Goal: Communication & Community: Participate in discussion

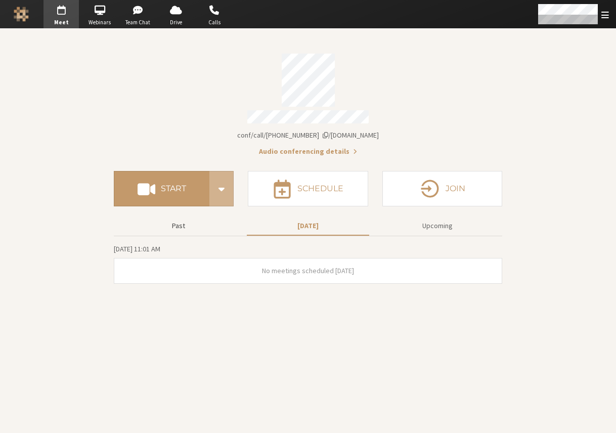
click at [185, 220] on button "Past" at bounding box center [178, 226] width 122 height 18
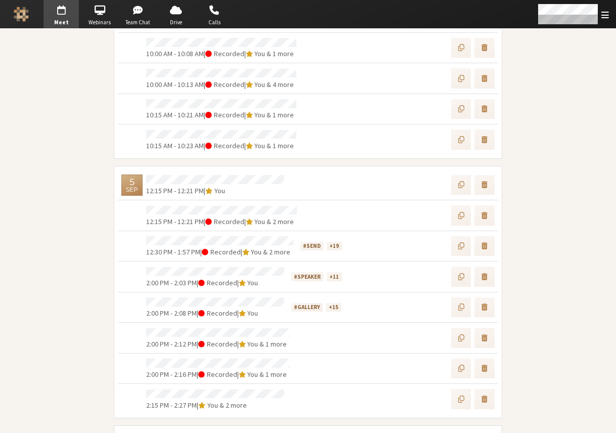
scroll to position [113, 0]
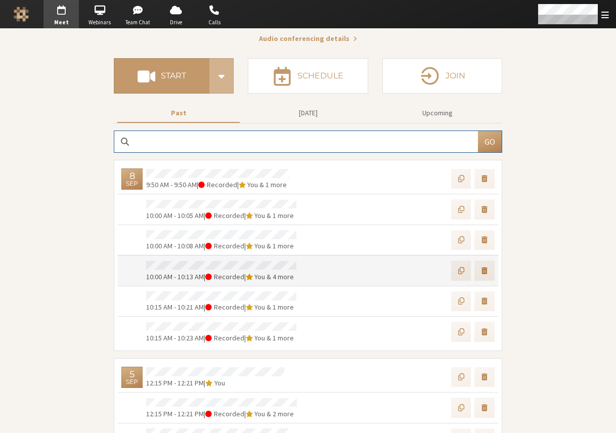
click at [222, 259] on div "10:00 AM - 10:13 AM | Recorded | You & 4 more" at bounding box center [221, 270] width 157 height 23
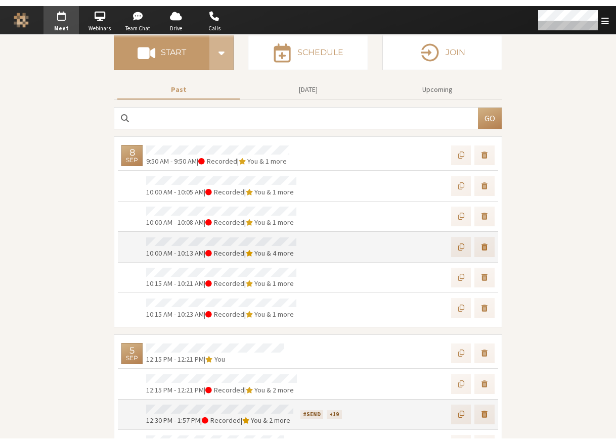
scroll to position [294, 0]
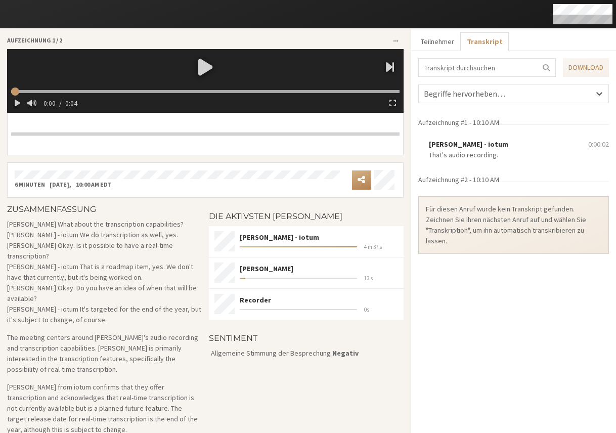
click at [202, 67] on div at bounding box center [205, 66] width 396 height 35
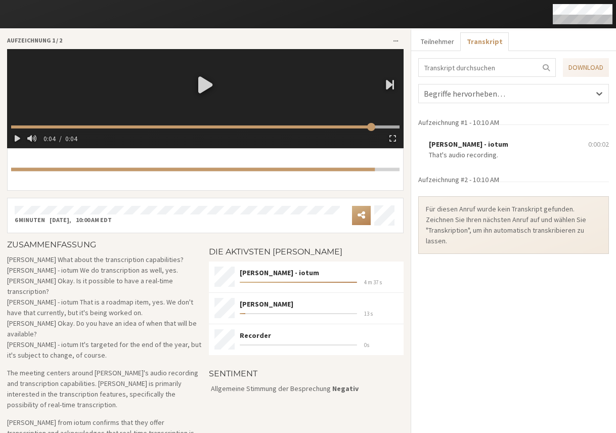
type input "4.882667"
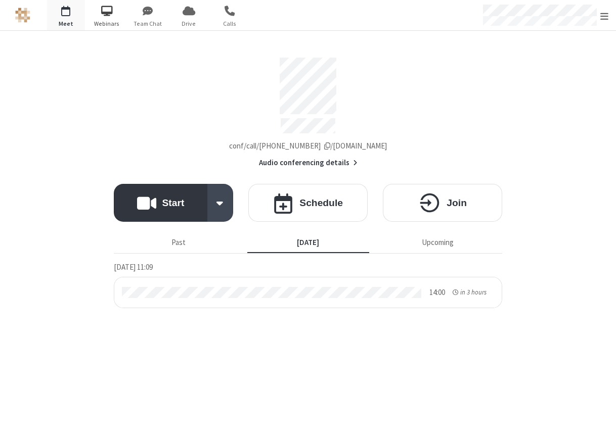
click at [111, 16] on span "button" at bounding box center [107, 10] width 38 height 17
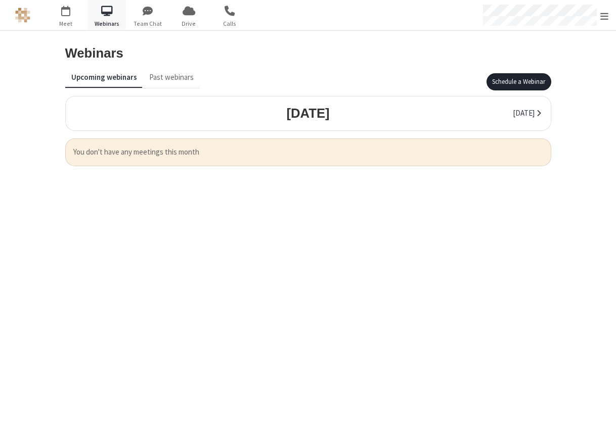
click at [529, 82] on button "Schedule a Webinar" at bounding box center [518, 81] width 65 height 17
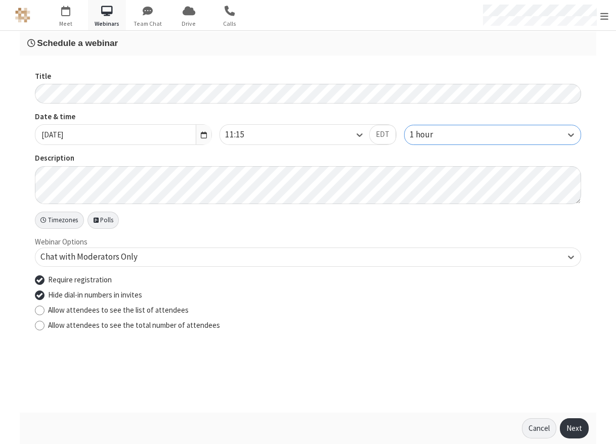
click at [493, 135] on div "1 hour" at bounding box center [492, 135] width 176 height 20
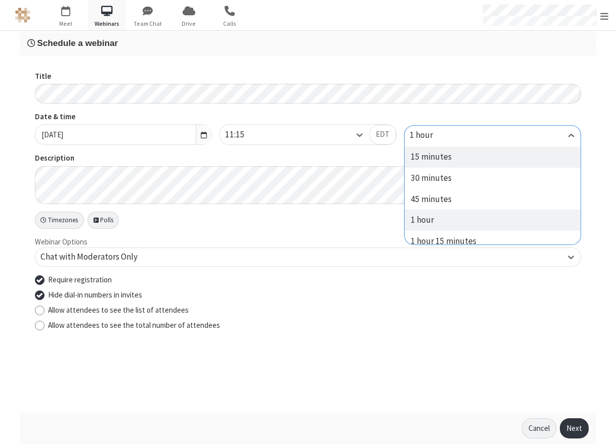
click at [471, 157] on div "15 minutes" at bounding box center [492, 157] width 176 height 21
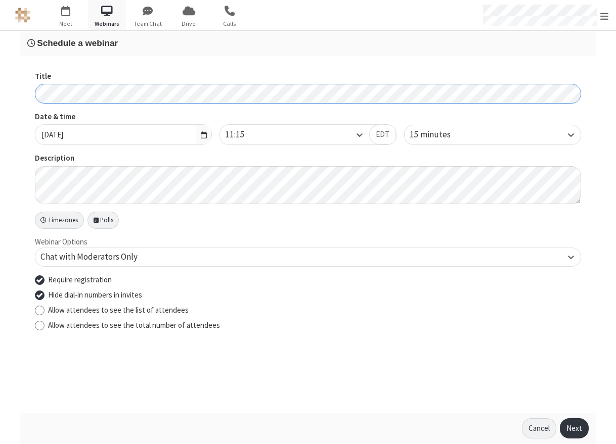
click at [23, 93] on div "Title Date & time Mon, Sep 8, 2025 11:15 EDT 15 minutes Description Timezones P…" at bounding box center [308, 234] width 576 height 357
drag, startPoint x: 143, startPoint y: 291, endPoint x: 38, endPoint y: 298, distance: 104.9
click at [48, 298] on label "Hide dial-in numbers in invites" at bounding box center [314, 296] width 533 height 12
click at [574, 423] on button "Next" at bounding box center [574, 429] width 29 height 20
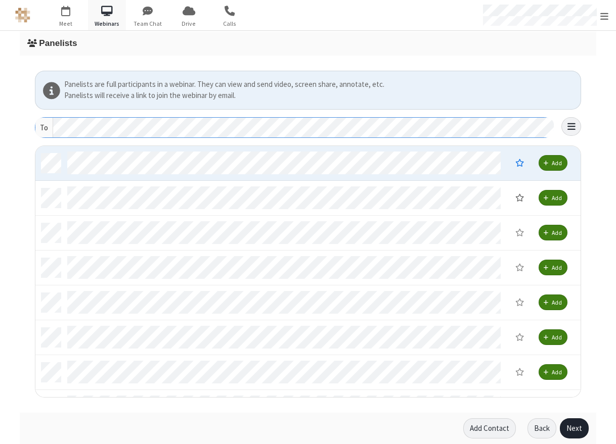
scroll to position [244, 537]
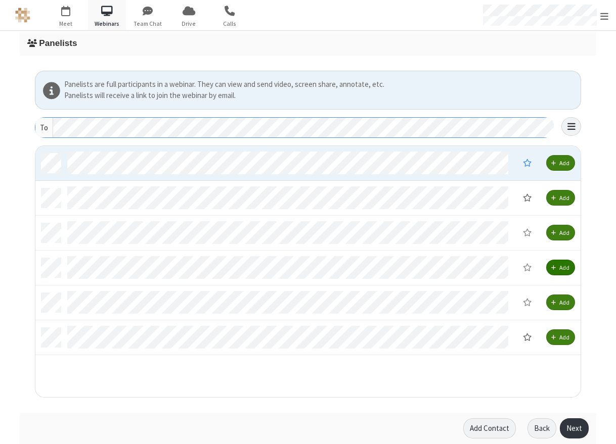
click at [560, 268] on span "Add" at bounding box center [564, 268] width 10 height 8
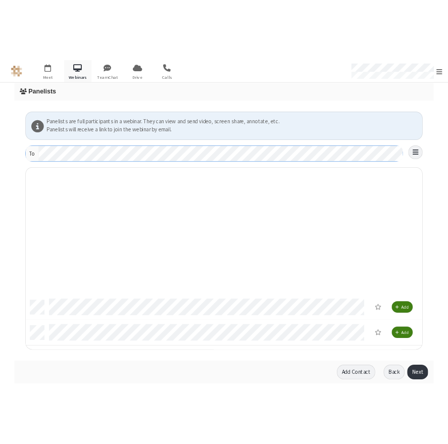
scroll to position [8, 8]
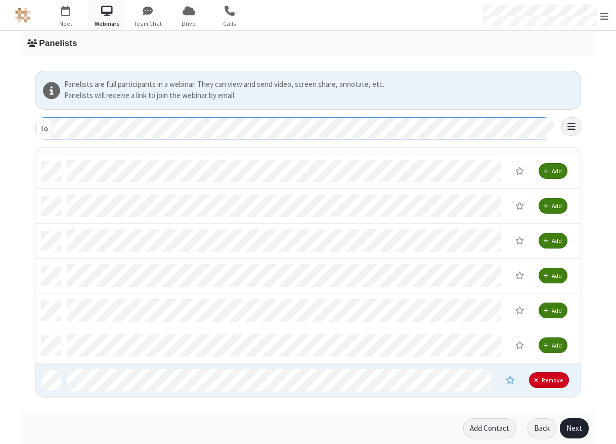
click at [574, 424] on button "Next" at bounding box center [574, 429] width 29 height 20
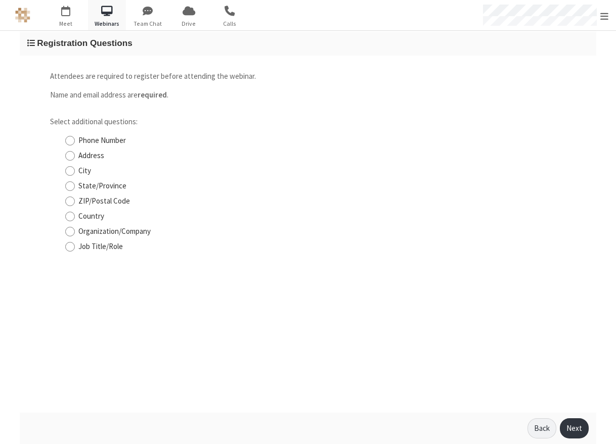
click at [76, 170] on div "City" at bounding box center [323, 171] width 516 height 12
click at [74, 171] on input "City" at bounding box center [70, 171] width 10 height 11
checkbox input "true"
click at [581, 427] on button "Next" at bounding box center [574, 429] width 29 height 20
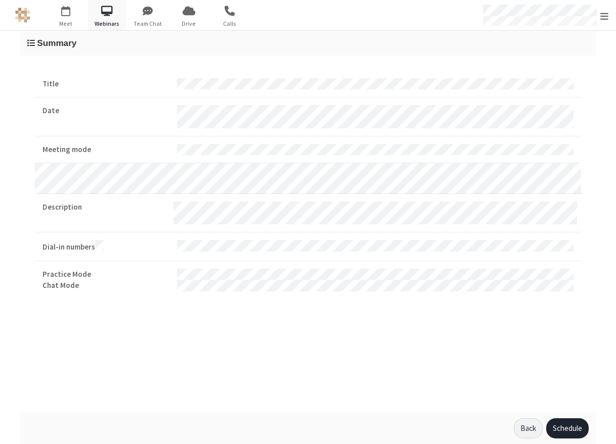
click at [565, 431] on button "Schedule" at bounding box center [567, 429] width 42 height 20
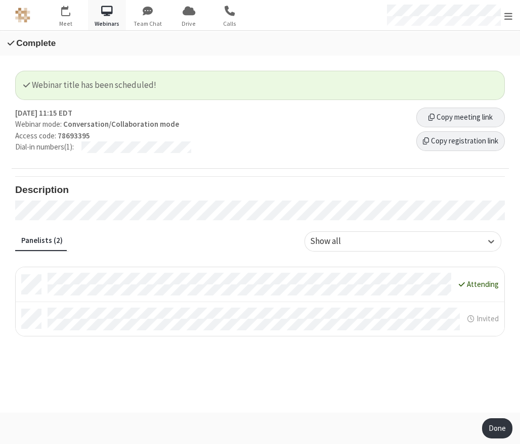
click at [54, 125] on p "Webinar mode: Conversation/Collaboration mode" at bounding box center [211, 125] width 393 height 12
click at [174, 123] on strong "Conversation/Collaboration mode" at bounding box center [121, 124] width 116 height 10
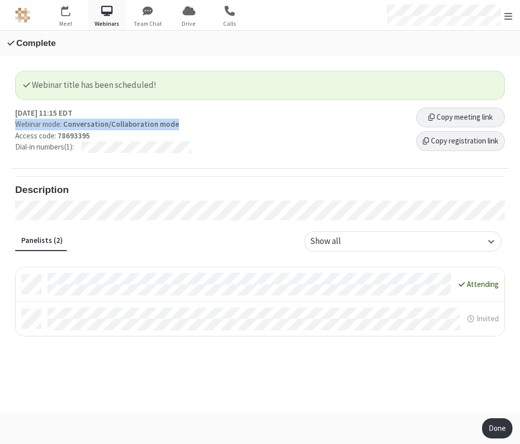
drag, startPoint x: 178, startPoint y: 124, endPoint x: 4, endPoint y: 124, distance: 174.4
click at [4, 124] on div "Webinar title has been scheduled! Mon, Sep 8, 2025, 11:15 EDT Webinar mode: Con…" at bounding box center [260, 234] width 520 height 357
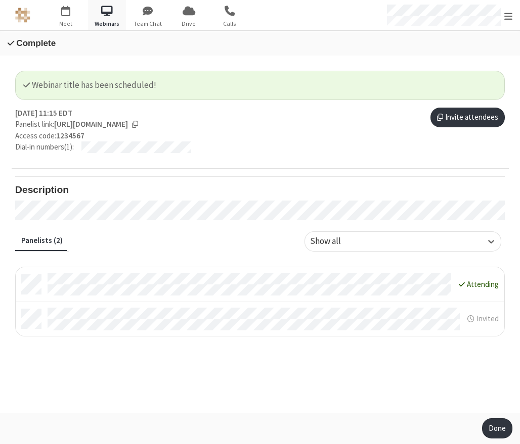
click at [505, 60] on div "Webinar title has been scheduled! Mon, Sep 8, 2025, 11:15 EDT Panelist link: ht…" at bounding box center [260, 234] width 520 height 357
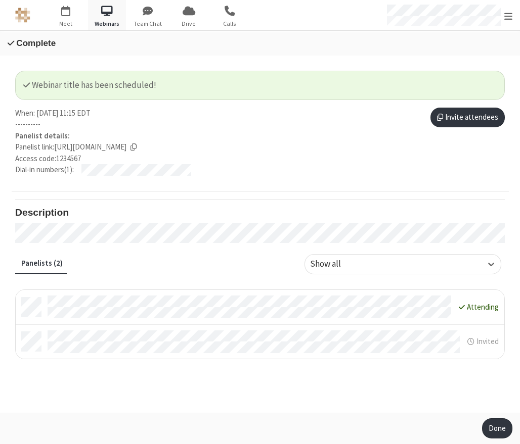
click at [160, 215] on h4 "Description" at bounding box center [259, 212] width 489 height 11
click at [47, 134] on strong "Panelist details:" at bounding box center [42, 136] width 55 height 12
click at [304, 329] on li "Invited" at bounding box center [260, 342] width 488 height 34
click at [491, 188] on div "When: Mon, Sep 8, 2025, 11:15 EDT ---------- Panelist details Panelist link: ht…" at bounding box center [260, 150] width 497 height 84
click at [471, 113] on button "Invite attendees" at bounding box center [469, 118] width 74 height 20
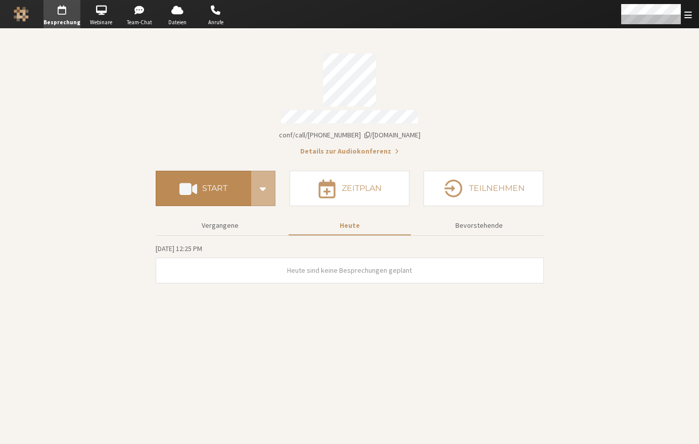
click at [227, 199] on button "Start" at bounding box center [204, 188] width 96 height 35
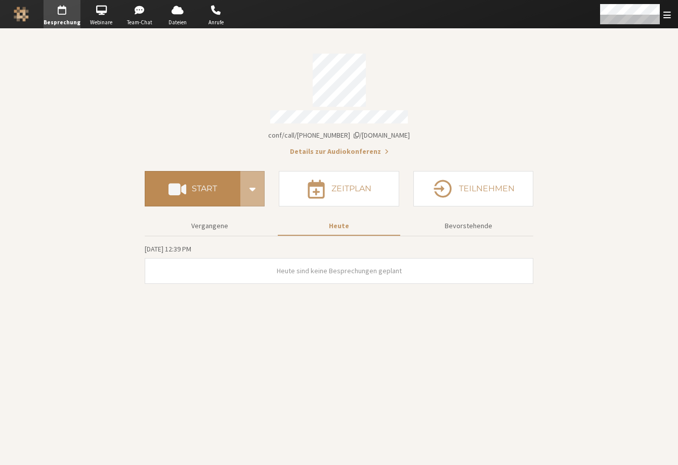
click at [213, 186] on h4 "Start" at bounding box center [204, 189] width 25 height 8
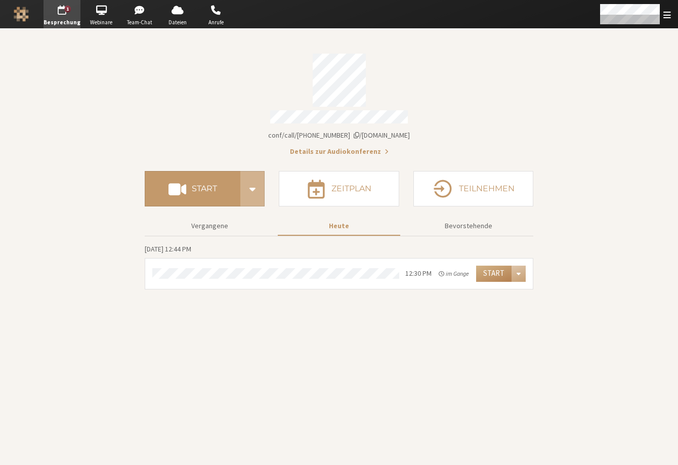
click at [589, 70] on section "Besprechungslink iotum.callbridge.rocks/conf/call/8492808 Details zur Audiokonf…" at bounding box center [339, 247] width 678 height 436
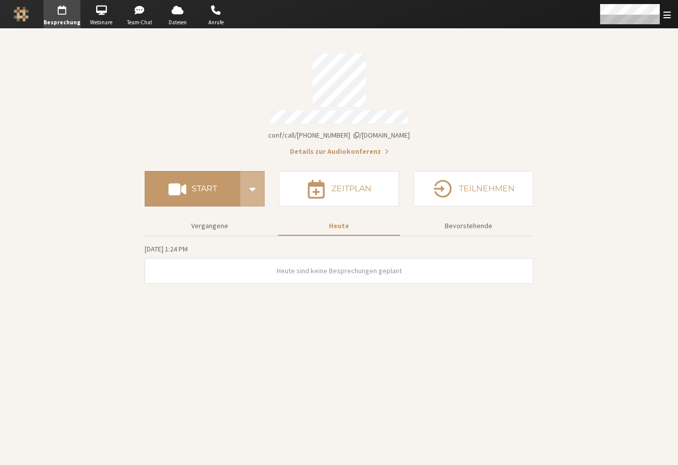
click at [40, 146] on section "Besprechungslink iotum.callbridge.rocks/conf/call/8492808 Details zur Audiokonf…" at bounding box center [339, 247] width 678 height 436
click at [383, 130] on span "[DOMAIN_NAME]/conf/call/[PHONE_NUMBER]" at bounding box center [339, 134] width 142 height 9
click at [396, 132] on button "Besprechungslink iotum.callbridge.rocks/conf/call/8492808" at bounding box center [339, 135] width 142 height 11
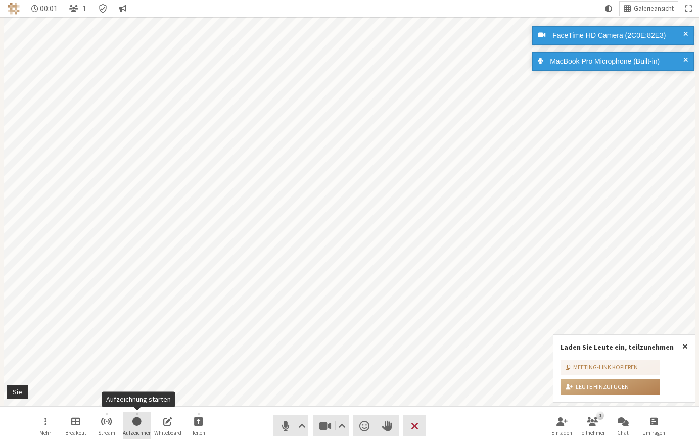
click at [139, 422] on span "Aufzeichnung starten" at bounding box center [136, 422] width 9 height 12
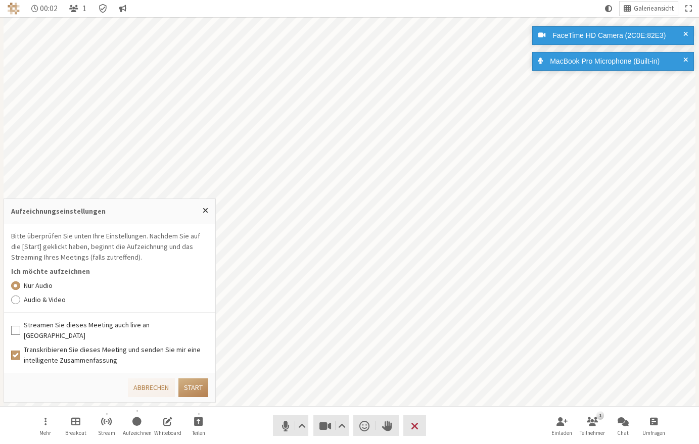
click at [53, 305] on label "Audio & Video" at bounding box center [116, 300] width 185 height 11
click at [20, 305] on input "Audio & Video" at bounding box center [15, 300] width 9 height 10
click at [59, 333] on label "Streamen Sie dieses Meeting auch live an Callbridge" at bounding box center [116, 330] width 185 height 21
click at [20, 333] on input "Streamen Sie dieses Meeting auch live an Callbridge" at bounding box center [15, 331] width 9 height 10
click at [198, 386] on button "Start" at bounding box center [193, 388] width 30 height 19
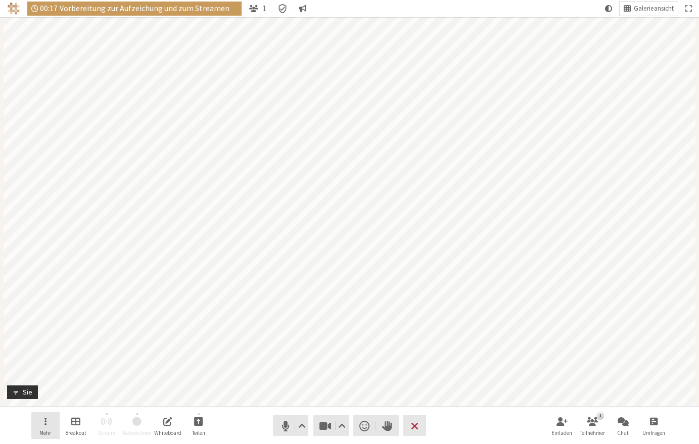
click at [51, 419] on button "Mehr" at bounding box center [45, 426] width 28 height 27
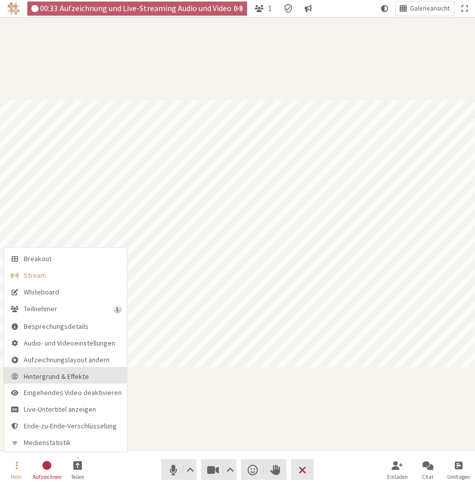
click at [64, 377] on span "Hintergrund & Effekte" at bounding box center [73, 377] width 98 height 8
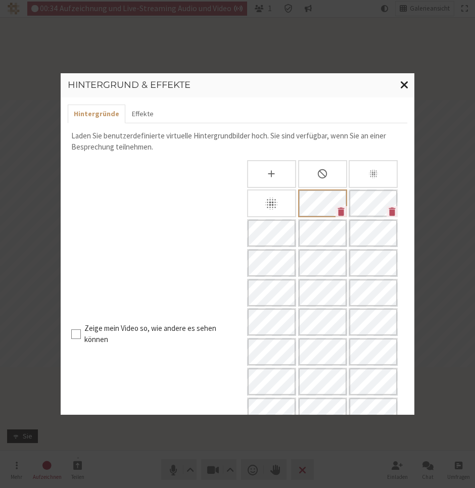
click at [405, 89] on span "Fenster schließen" at bounding box center [404, 84] width 9 height 13
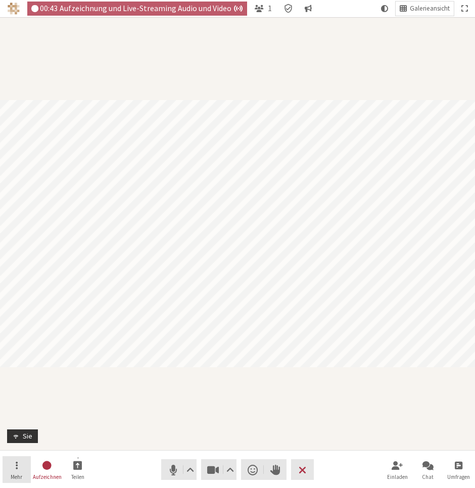
click at [12, 444] on button "Mehr" at bounding box center [17, 470] width 28 height 27
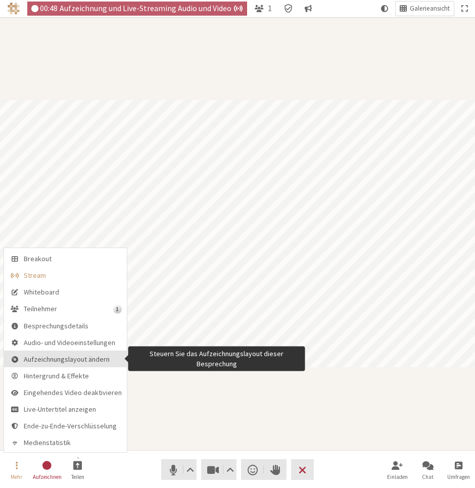
click at [56, 364] on span "Aufzeichnungslayout ändern" at bounding box center [73, 360] width 98 height 8
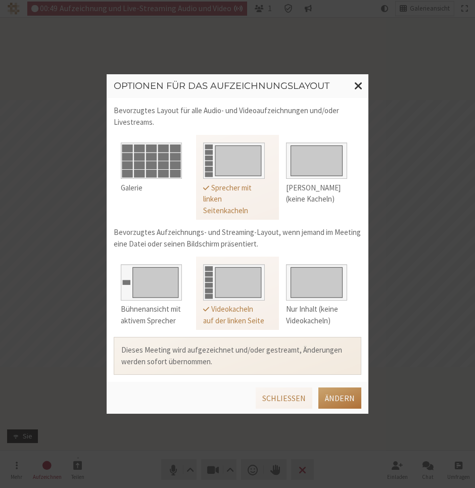
click at [348, 397] on button "Ändern" at bounding box center [340, 398] width 43 height 21
click at [289, 404] on button "Schließen" at bounding box center [284, 398] width 57 height 21
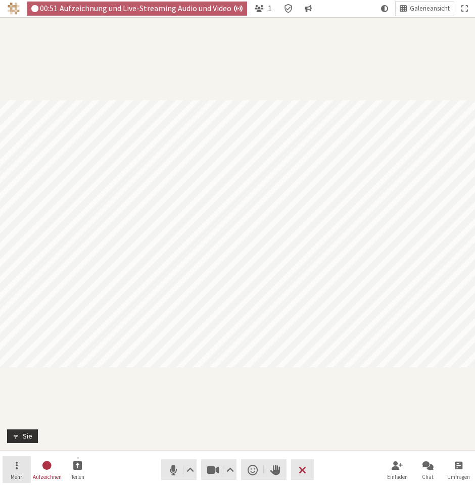
click at [21, 444] on button "Mehr" at bounding box center [17, 470] width 28 height 27
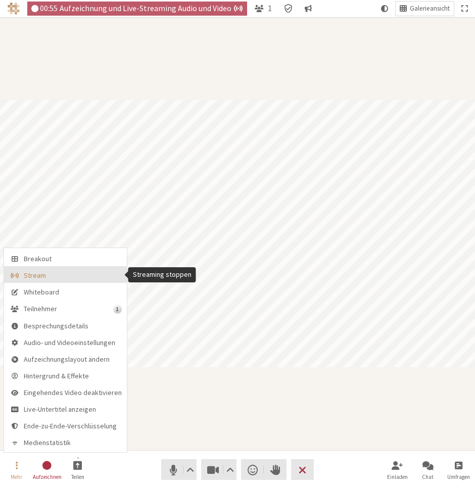
click at [44, 275] on span "Stream" at bounding box center [73, 276] width 98 height 8
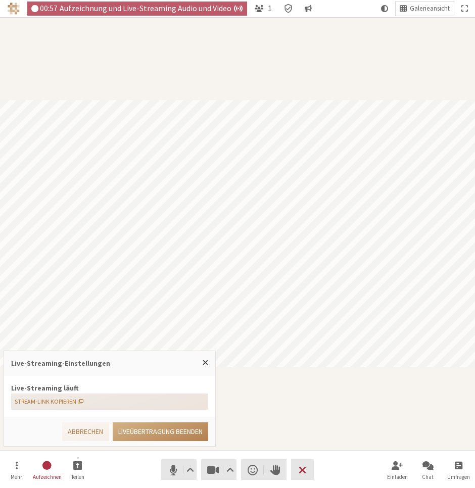
click at [77, 399] on span "Stream-Link kopieren" at bounding box center [49, 401] width 69 height 9
click at [208, 361] on span "Popover schließen" at bounding box center [206, 362] width 6 height 8
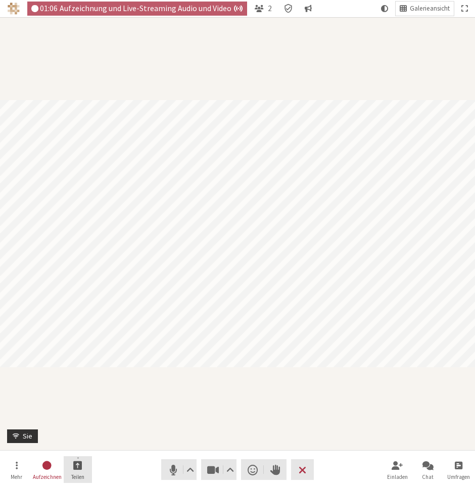
click at [83, 444] on button "Teilen" at bounding box center [78, 470] width 28 height 27
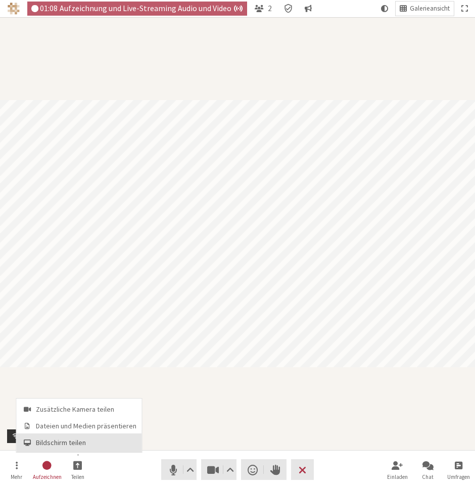
click at [79, 444] on span "Bildschirm teilen" at bounding box center [86, 443] width 101 height 8
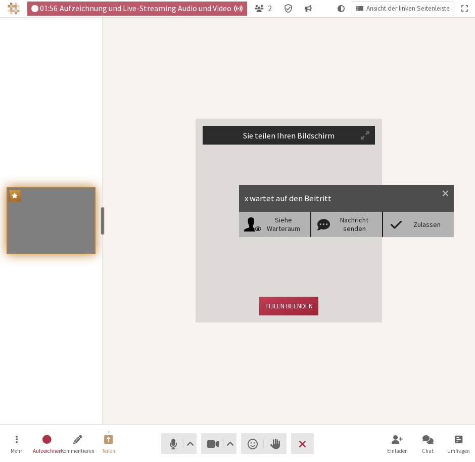
click at [411, 222] on div "Zulassen" at bounding box center [427, 224] width 44 height 9
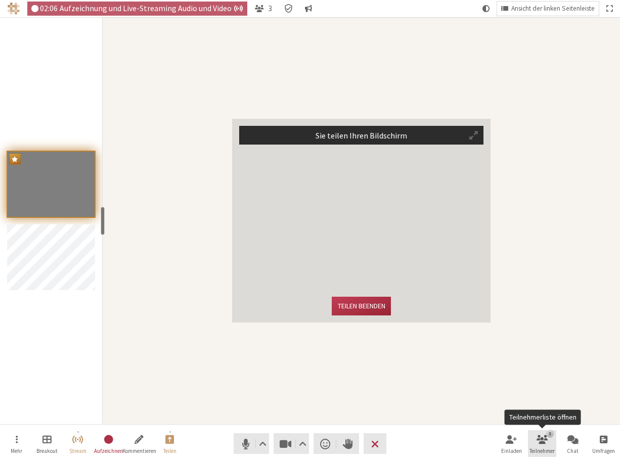
click at [548, 441] on button "3 Teilnehmer" at bounding box center [542, 443] width 28 height 27
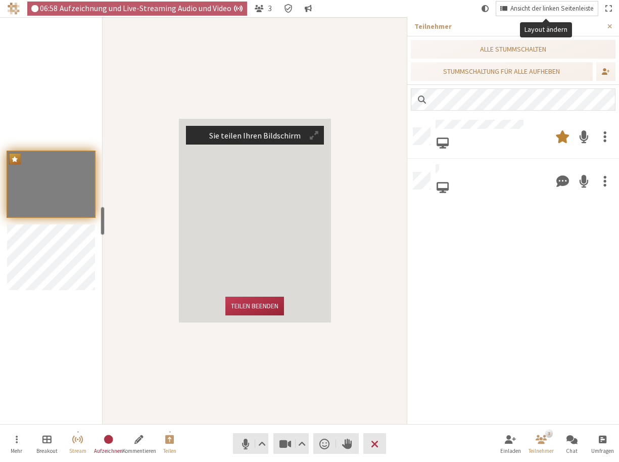
click at [517, 8] on span "Ansicht der linken Seitenleiste" at bounding box center [552, 9] width 83 height 8
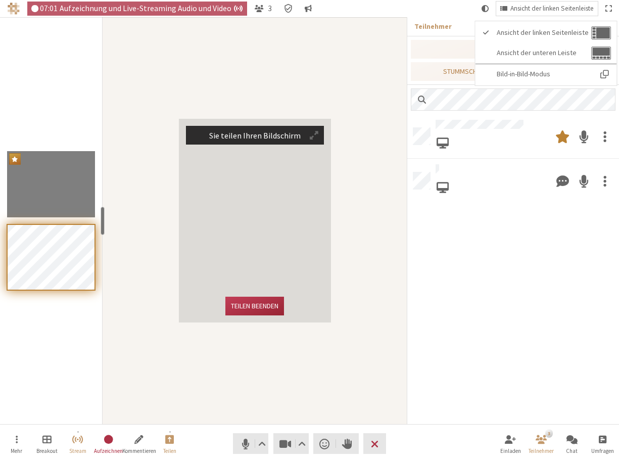
click at [360, 85] on div "Sie teilen Ihren Bildschirm Teilen beenden" at bounding box center [255, 220] width 304 height 407
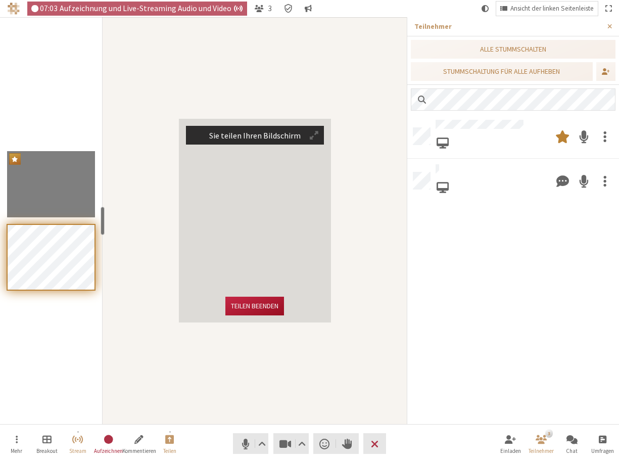
click at [273, 310] on button "Teilen beenden" at bounding box center [254, 306] width 59 height 19
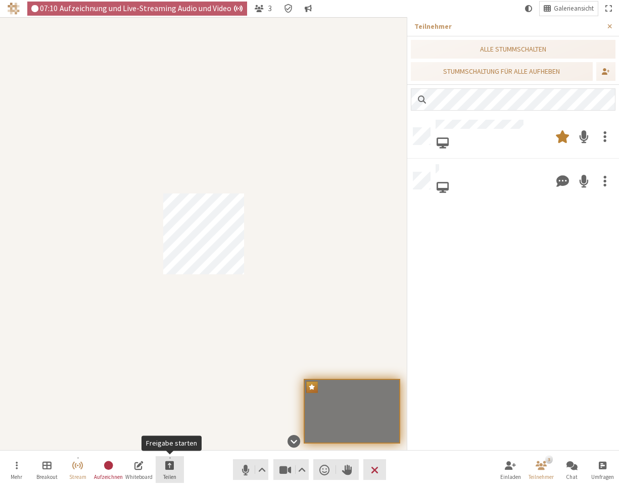
click at [170, 444] on span "Freigabe starten" at bounding box center [169, 466] width 9 height 12
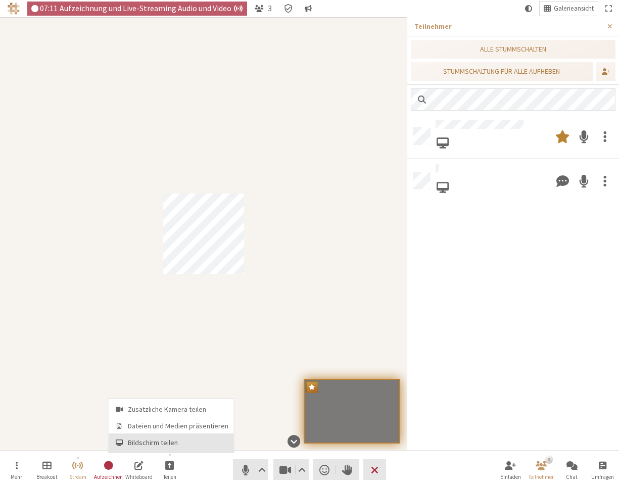
click at [184, 444] on span "Bildschirm teilen" at bounding box center [178, 443] width 101 height 8
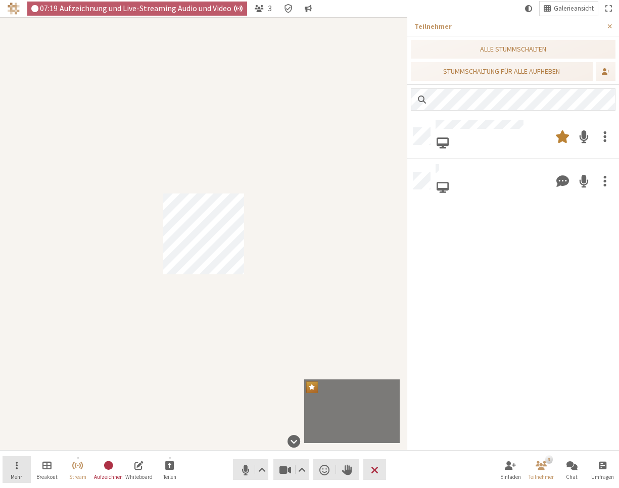
click at [7, 444] on button "Mehr" at bounding box center [17, 470] width 28 height 27
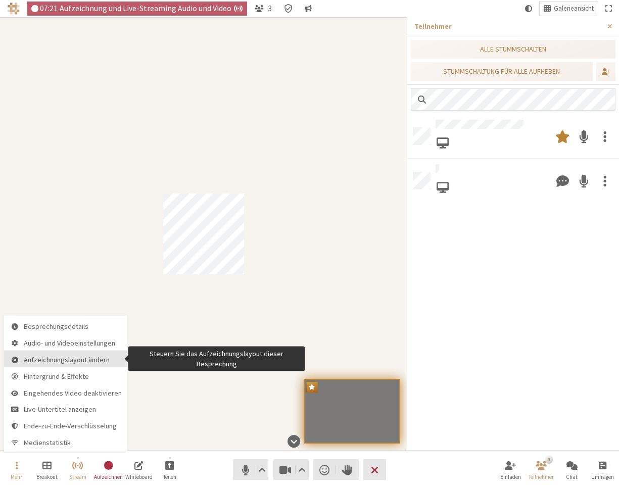
click at [36, 363] on span "Aufzeichnungslayout ändern" at bounding box center [73, 360] width 98 height 8
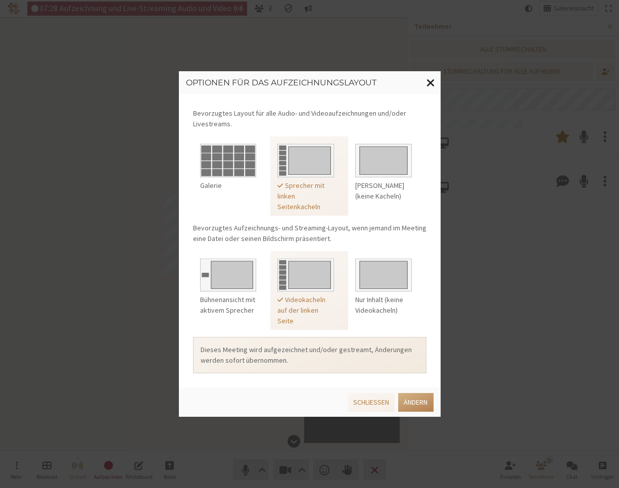
click at [432, 82] on span "Fenster schließen" at bounding box center [431, 82] width 9 height 13
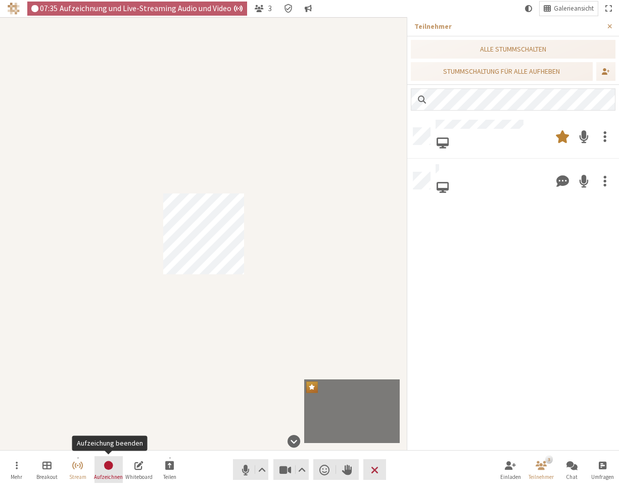
click at [108, 444] on span "Aufzeichung beenden" at bounding box center [108, 466] width 11 height 12
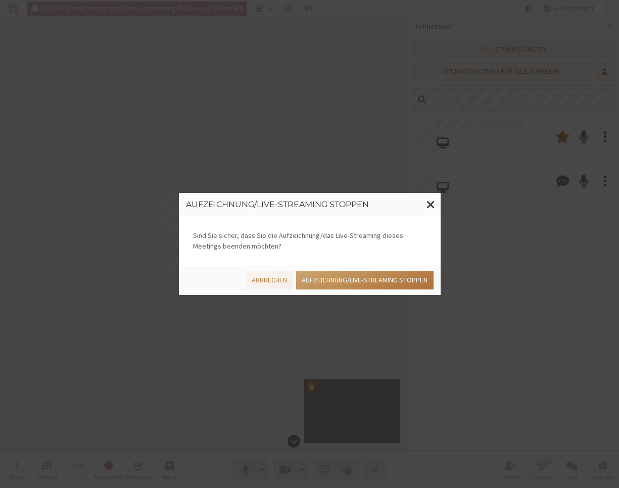
click at [334, 282] on button "Aufzeichnung/Live-Streaming stoppen" at bounding box center [364, 280] width 137 height 19
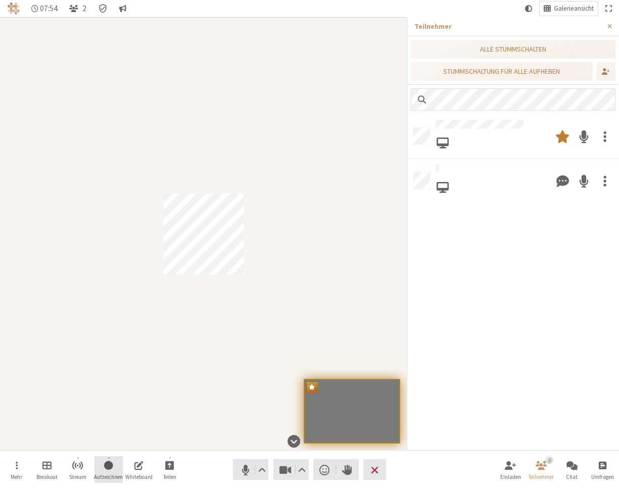
click at [107, 444] on span "Aufzeichnung starten" at bounding box center [108, 466] width 9 height 12
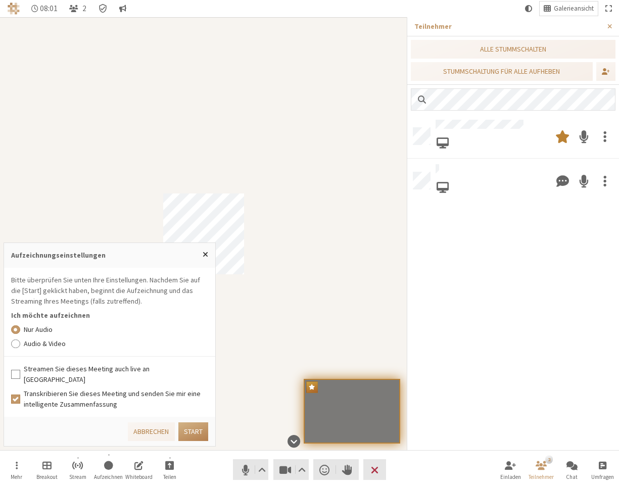
click at [39, 349] on label "Audio & Video" at bounding box center [116, 344] width 185 height 11
click at [20, 349] on input "Audio & Video" at bounding box center [15, 344] width 9 height 10
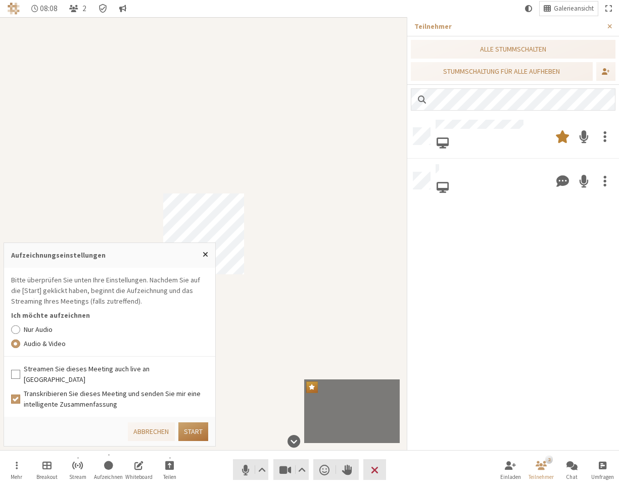
click at [195, 429] on button "Start" at bounding box center [193, 432] width 30 height 19
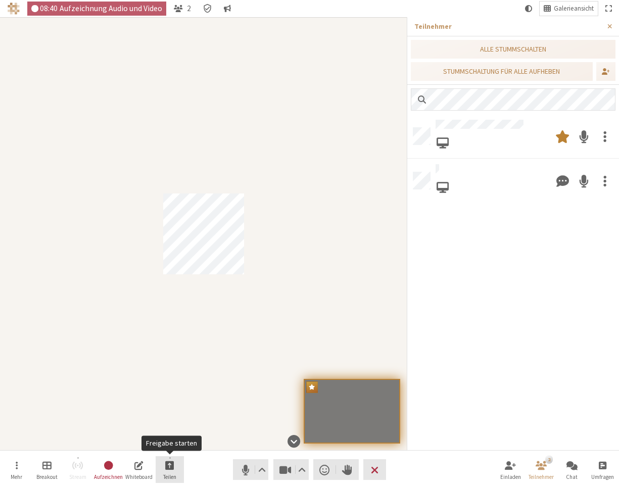
click at [172, 444] on span "Teilen" at bounding box center [169, 477] width 13 height 6
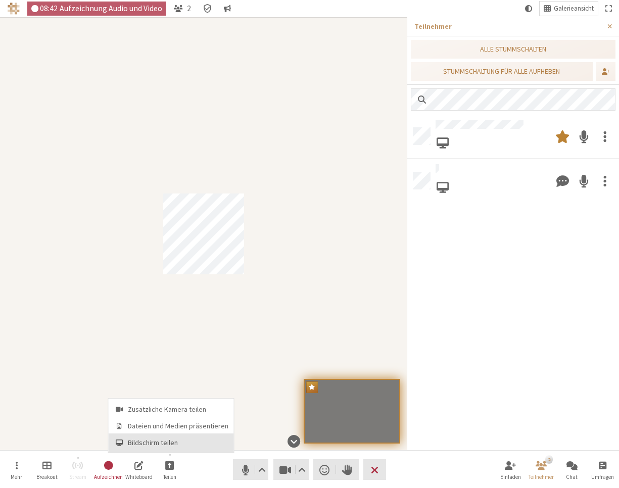
click at [165, 444] on span "Bildschirm teilen" at bounding box center [178, 443] width 101 height 8
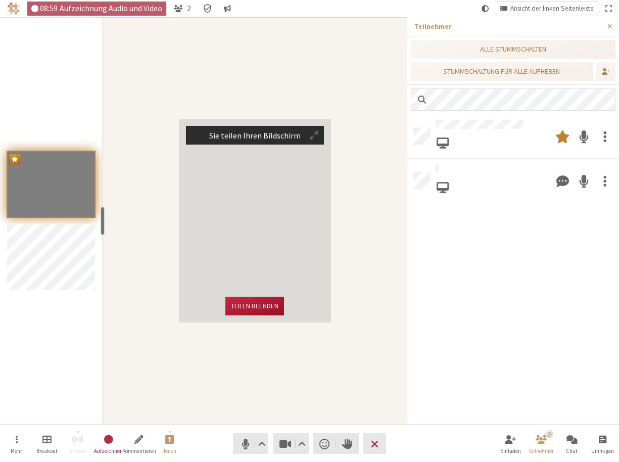
click at [265, 306] on button "Teilen beenden" at bounding box center [254, 306] width 59 height 19
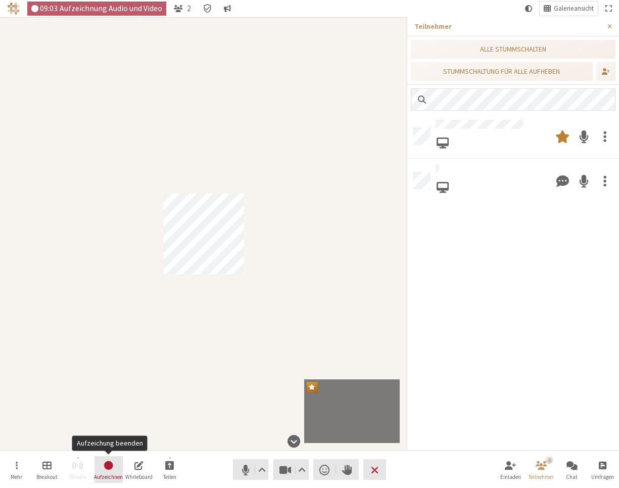
click at [109, 444] on span "Aufzeichung beenden" at bounding box center [108, 466] width 11 height 12
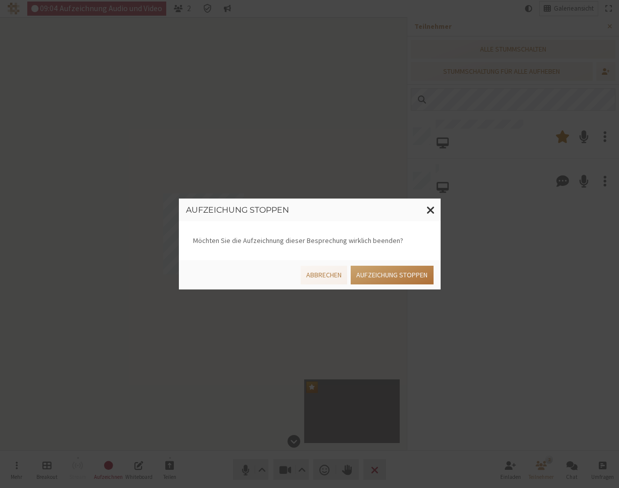
click at [391, 281] on button "Aufzeichung stoppen" at bounding box center [392, 275] width 82 height 19
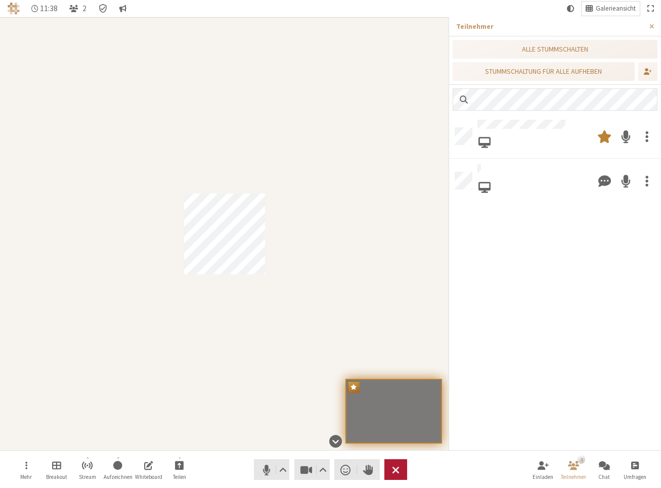
click at [400, 444] on button "Verlassen" at bounding box center [395, 470] width 23 height 21
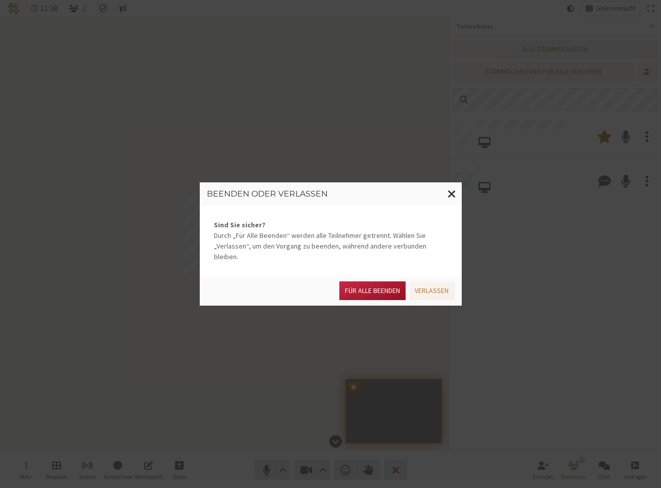
click at [382, 289] on button "Für alle Beenden" at bounding box center [372, 291] width 66 height 19
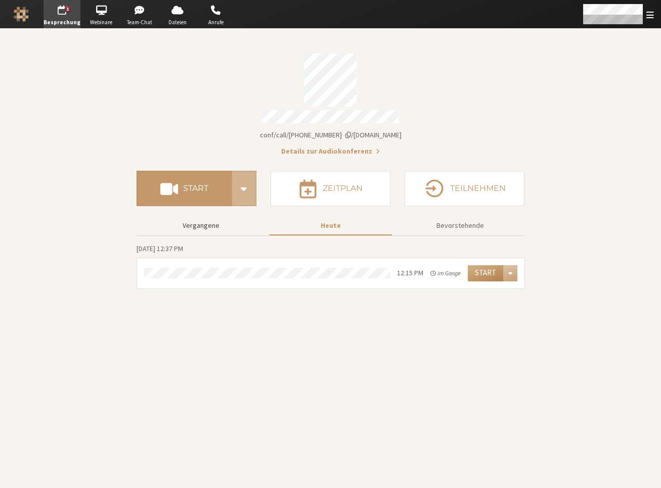
drag, startPoint x: 204, startPoint y: 222, endPoint x: 211, endPoint y: 220, distance: 6.9
click at [204, 220] on button "Vergangene" at bounding box center [201, 226] width 122 height 18
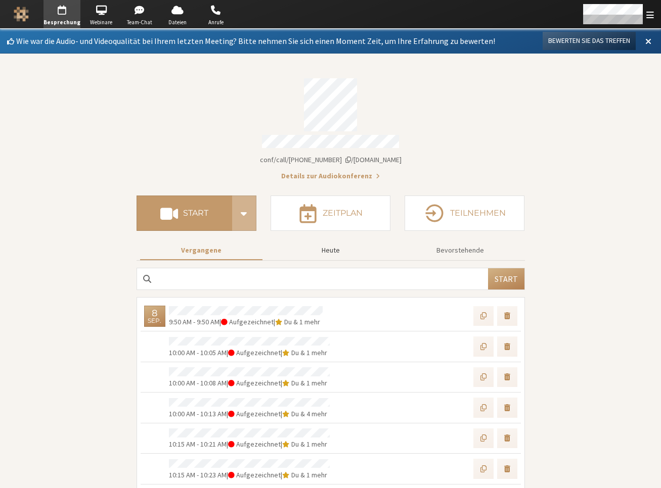
click at [330, 249] on button "Heute" at bounding box center [330, 251] width 122 height 18
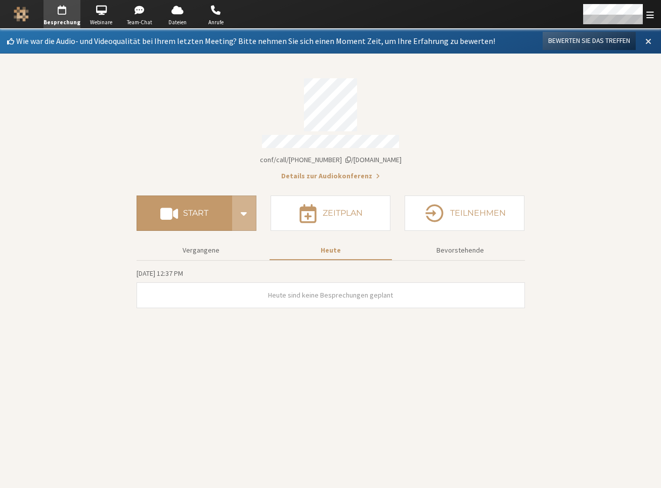
click at [650, 35] on button at bounding box center [648, 40] width 18 height 17
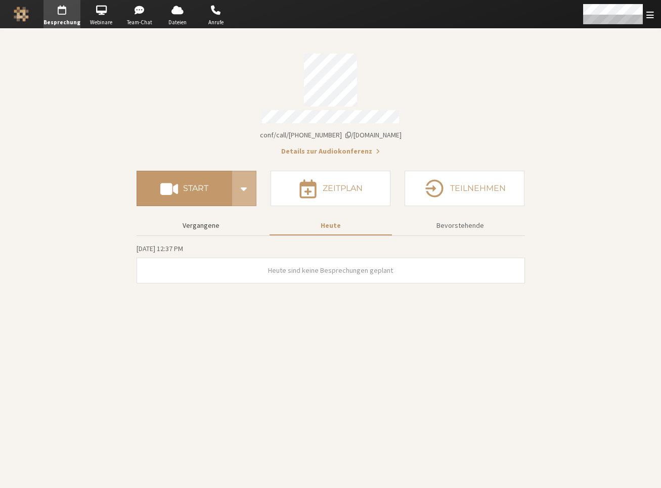
click at [211, 217] on button "Vergangene" at bounding box center [201, 226] width 122 height 18
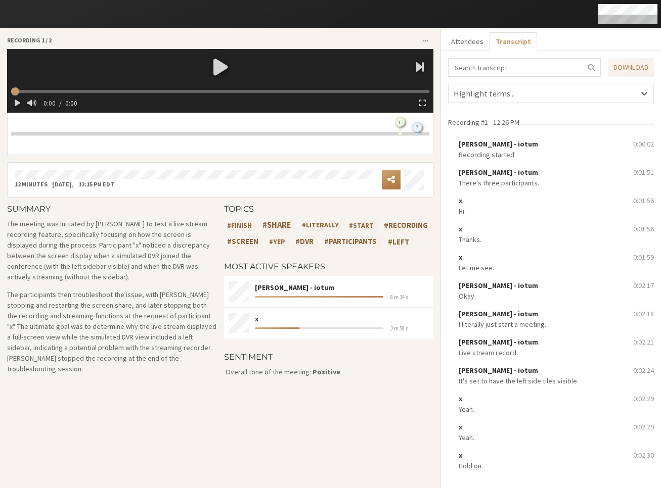
click at [389, 178] on span "Open menu" at bounding box center [391, 179] width 8 height 10
click at [369, 205] on button "Copy link" at bounding box center [391, 206] width 126 height 25
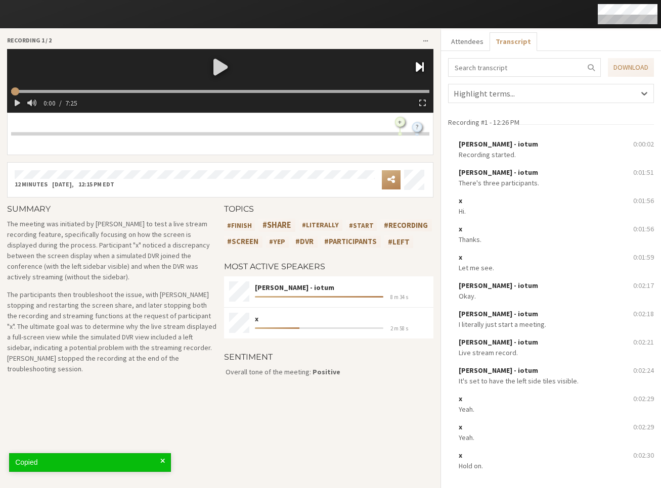
click at [420, 62] on span "button" at bounding box center [420, 67] width 8 height 14
click at [14, 62] on span "button" at bounding box center [15, 67] width 8 height 14
click at [421, 62] on span "button" at bounding box center [420, 67] width 8 height 14
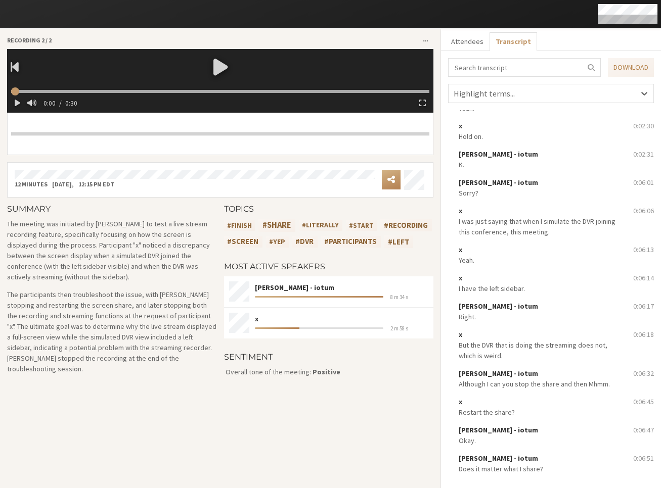
scroll to position [335, 0]
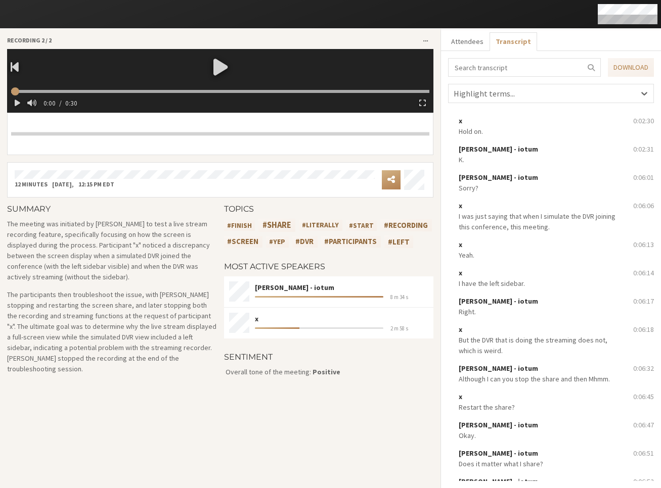
click at [223, 65] on div at bounding box center [220, 66] width 426 height 35
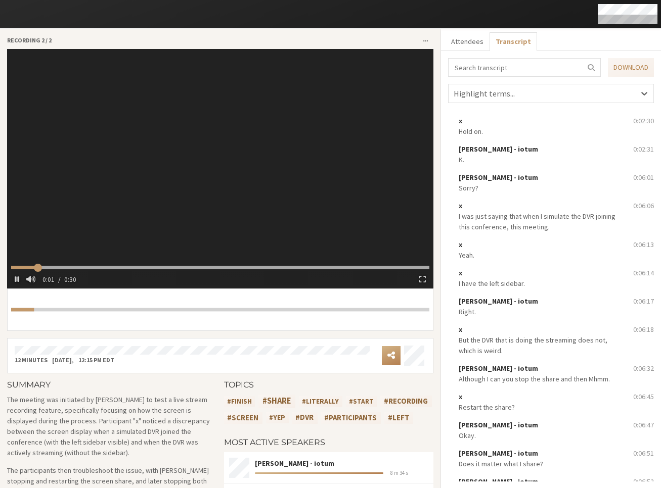
type input "2.70612"
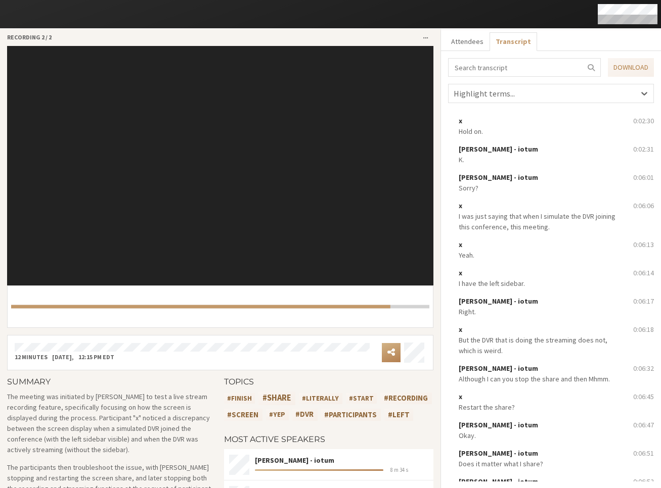
scroll to position [0, 0]
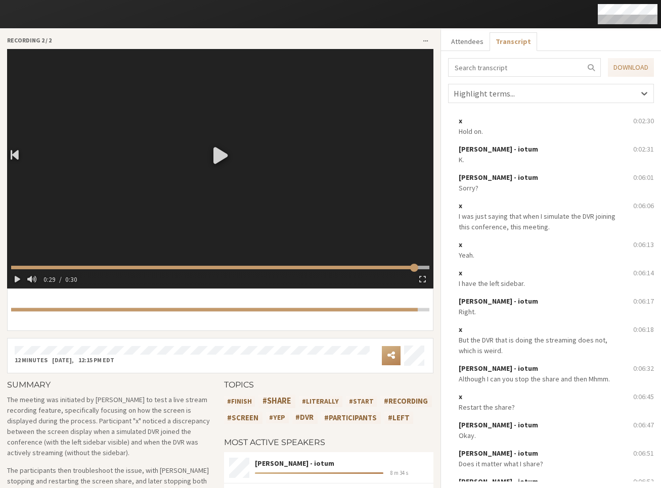
type input "30.756"
click at [461, 43] on button "Attendees" at bounding box center [466, 41] width 44 height 19
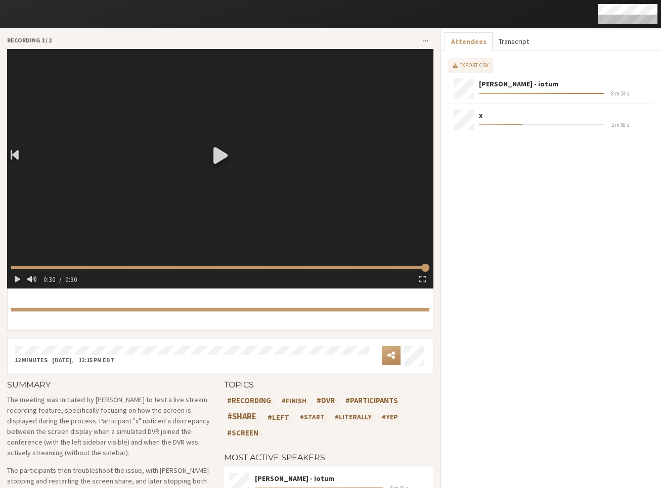
click at [500, 41] on button "Transcript" at bounding box center [513, 41] width 42 height 19
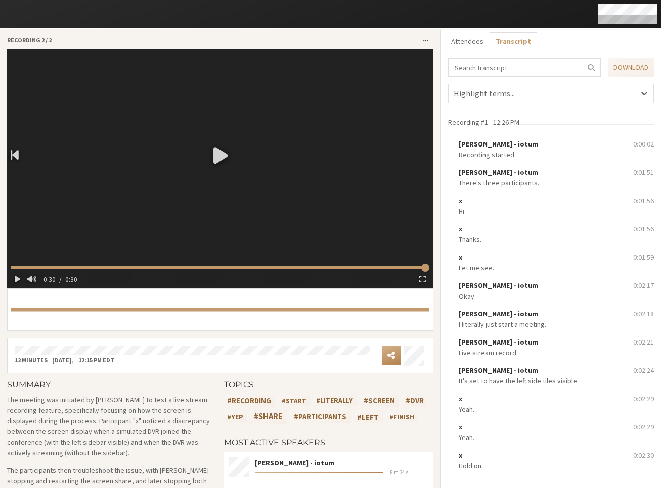
click at [423, 43] on span "Open menu" at bounding box center [425, 41] width 5 height 6
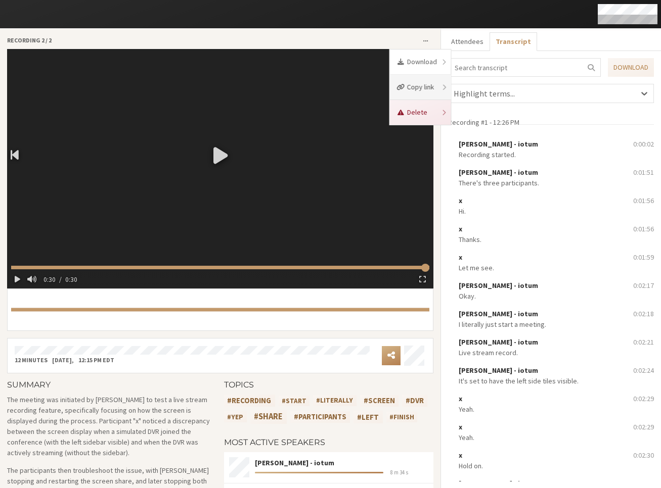
click at [423, 89] on div "Copy link" at bounding box center [417, 87] width 40 height 11
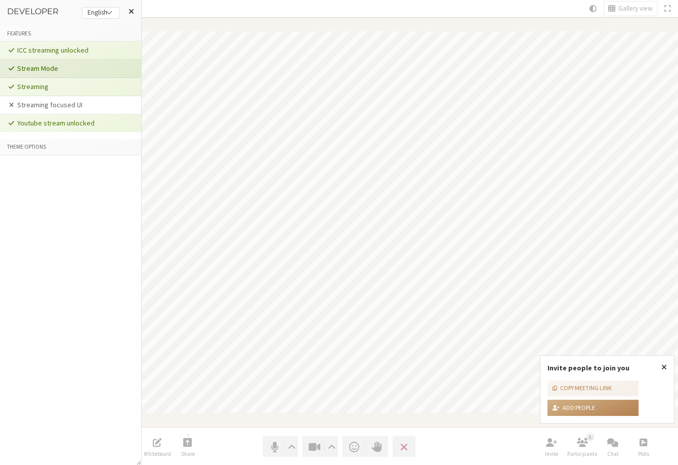
click at [98, 66] on li "Stream Mode" at bounding box center [70, 69] width 141 height 18
click at [132, 14] on span at bounding box center [131, 11] width 6 height 8
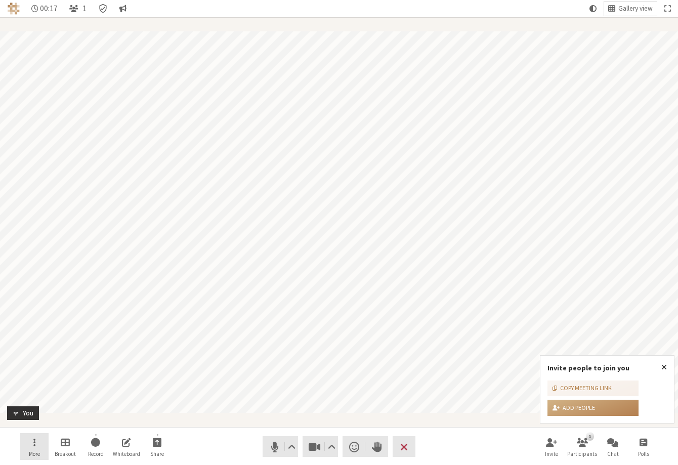
click at [31, 449] on button "More" at bounding box center [34, 446] width 28 height 27
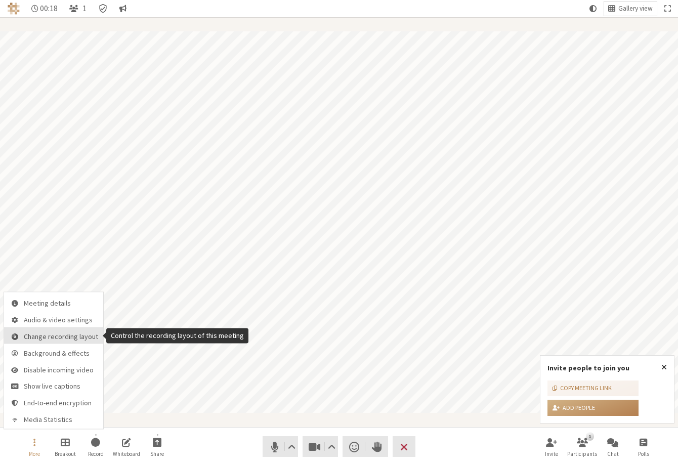
click at [53, 340] on span "Change recording layout" at bounding box center [61, 336] width 74 height 8
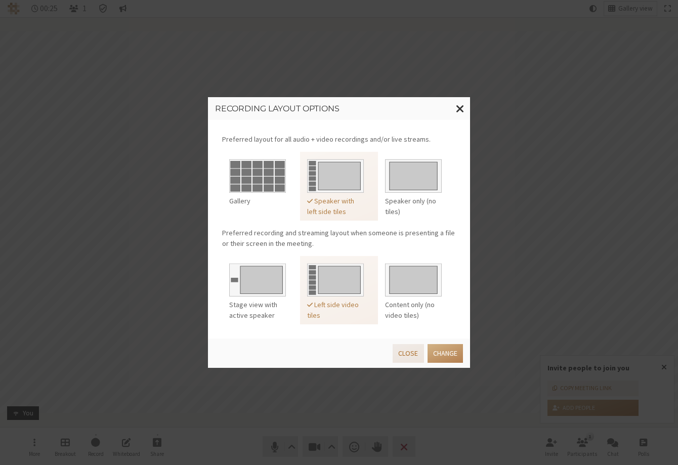
click at [407, 355] on button "Close" at bounding box center [407, 353] width 31 height 19
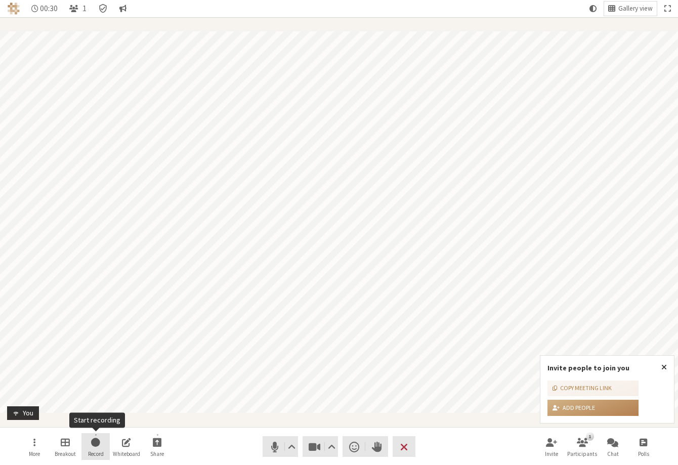
click at [92, 442] on span "Start recording" at bounding box center [95, 442] width 9 height 12
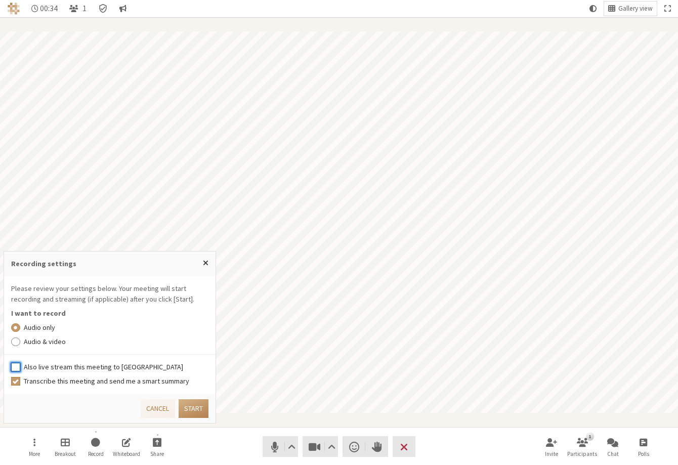
click at [15, 368] on input "Also live stream this meeting to [GEOGRAPHIC_DATA]" at bounding box center [15, 367] width 9 height 10
click at [17, 340] on input "Audio & video" at bounding box center [15, 341] width 9 height 10
click at [199, 409] on button "Start" at bounding box center [193, 408] width 30 height 19
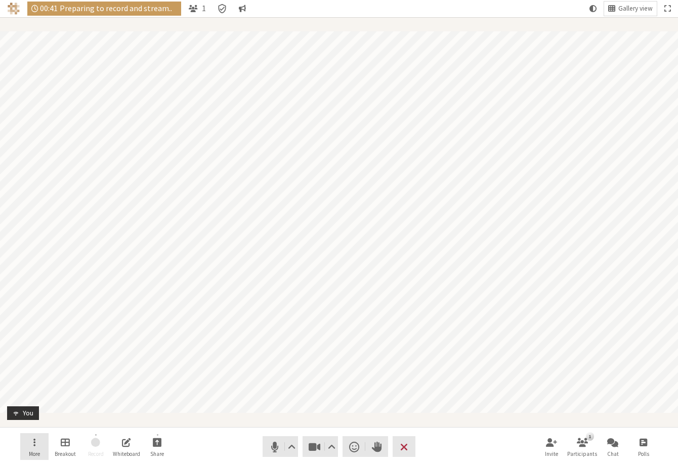
click at [35, 447] on span "Open menu" at bounding box center [34, 442] width 2 height 12
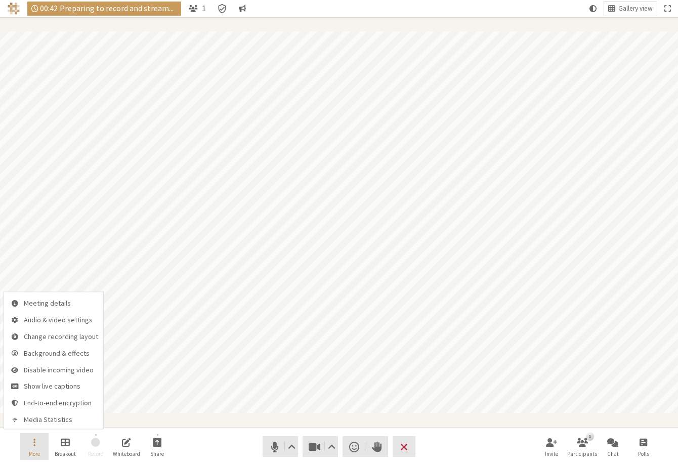
click at [34, 446] on span "Open menu" at bounding box center [34, 442] width 2 height 12
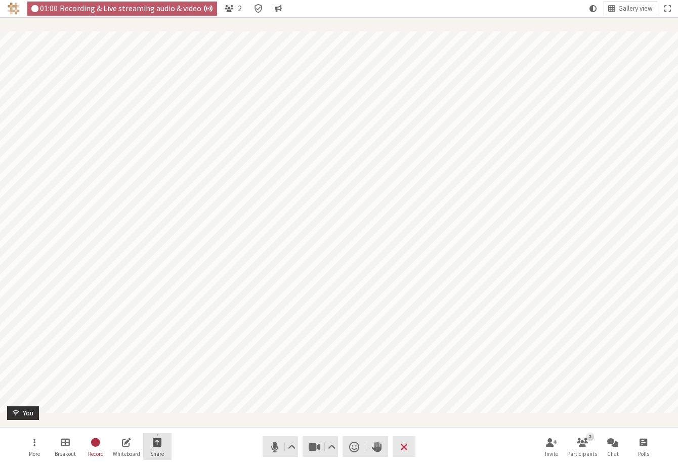
click at [162, 440] on button "Share" at bounding box center [157, 446] width 28 height 27
click at [148, 416] on span "Share my screen" at bounding box center [164, 420] width 73 height 8
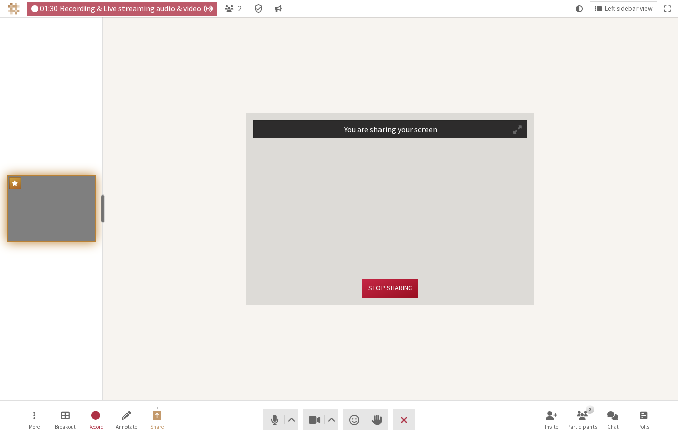
click at [384, 292] on button "Stop sharing" at bounding box center [390, 288] width 56 height 19
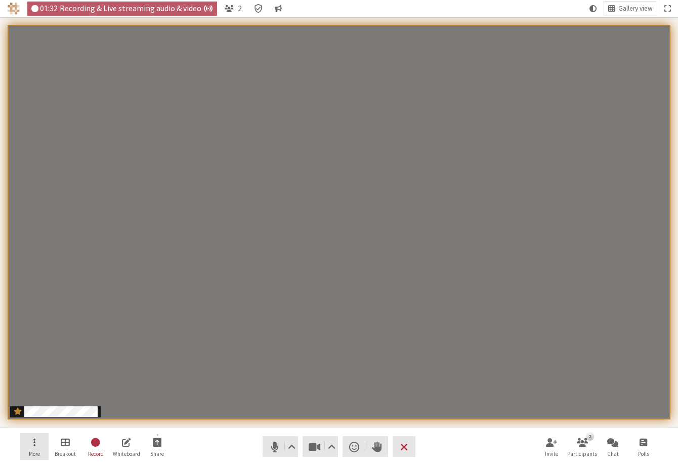
click at [47, 448] on button "More" at bounding box center [34, 446] width 28 height 27
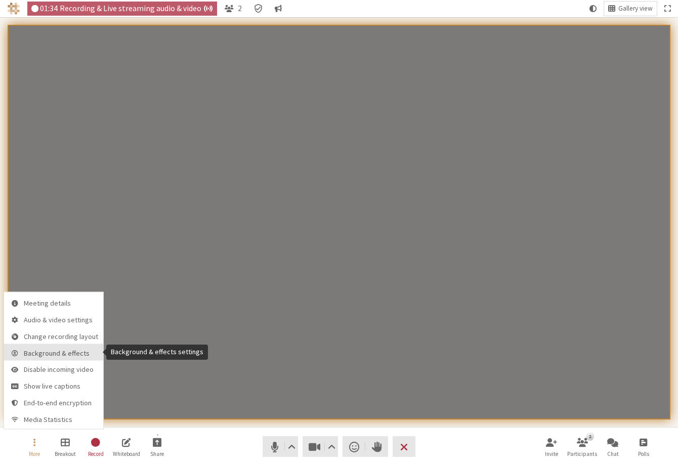
click at [50, 352] on span "Background & effects" at bounding box center [61, 353] width 74 height 8
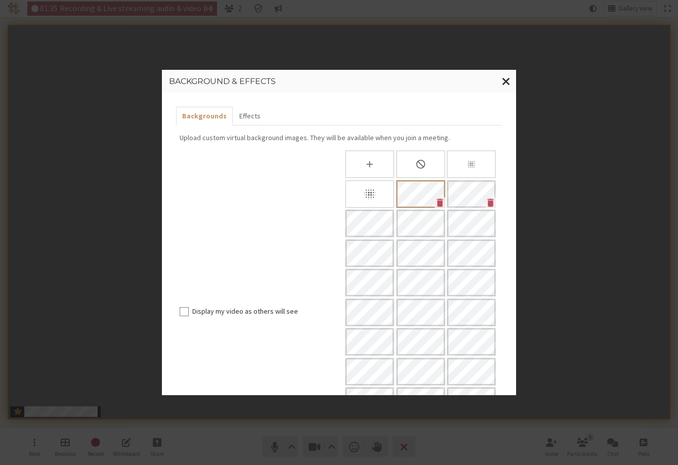
click at [415, 161] on icon "None" at bounding box center [420, 164] width 11 height 11
click at [506, 81] on span "Close modal" at bounding box center [506, 81] width 9 height 13
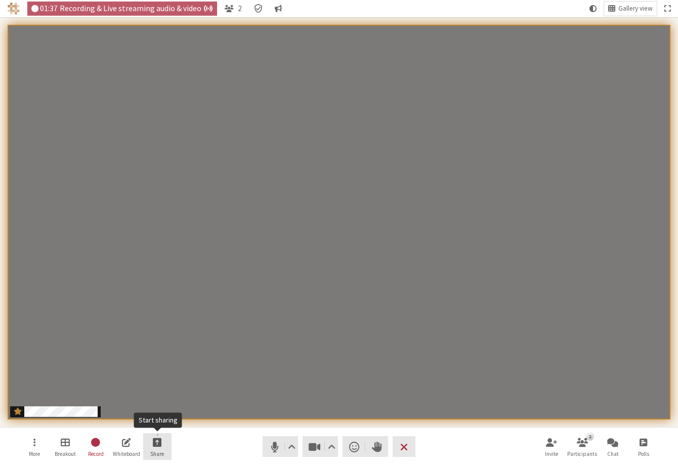
click at [158, 440] on span "Start sharing" at bounding box center [157, 442] width 9 height 12
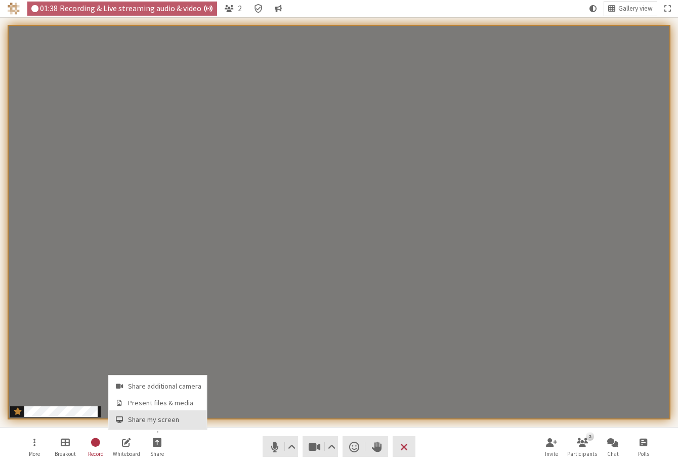
click at [154, 416] on span "Share my screen" at bounding box center [164, 420] width 73 height 8
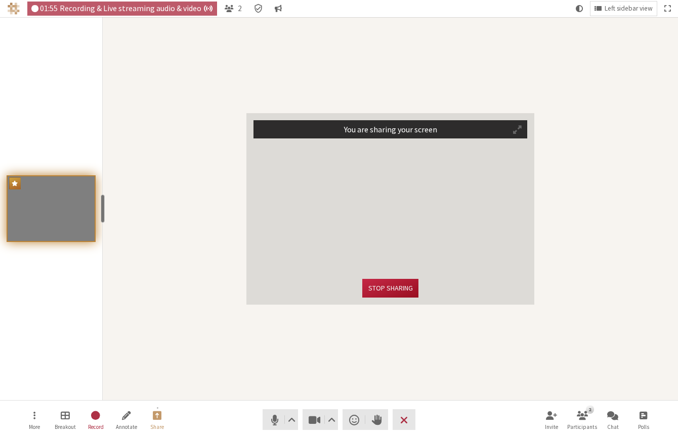
click at [396, 291] on button "Stop sharing" at bounding box center [390, 288] width 56 height 19
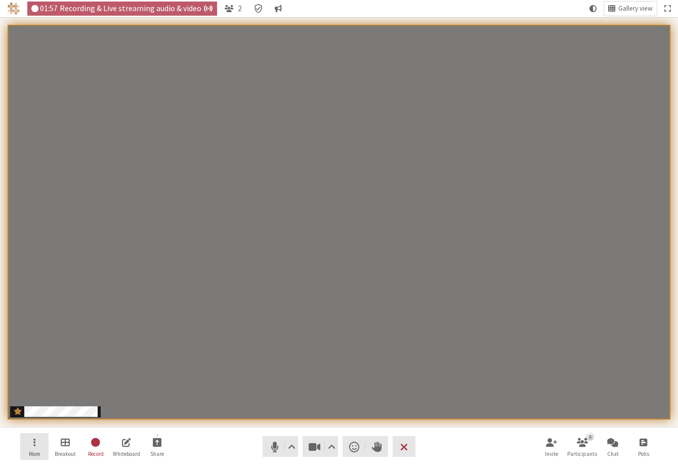
click at [32, 436] on button "More" at bounding box center [34, 446] width 28 height 27
click at [224, 346] on video "Participants" at bounding box center [338, 221] width 661 height 393
click at [587, 10] on button "Using system theme" at bounding box center [592, 9] width 15 height 14
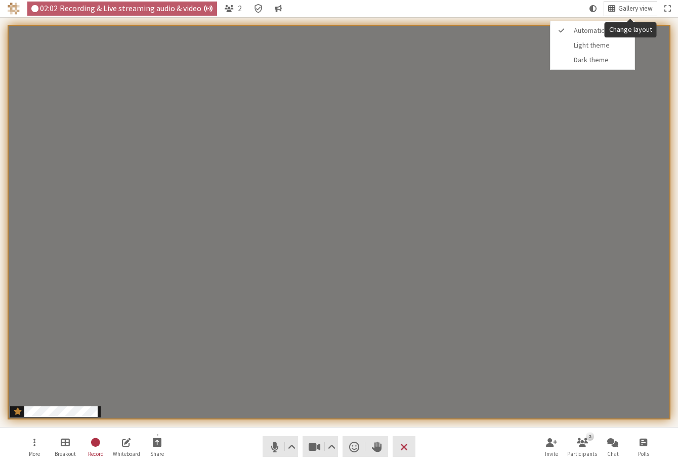
click at [623, 9] on span "Gallery view" at bounding box center [635, 9] width 34 height 8
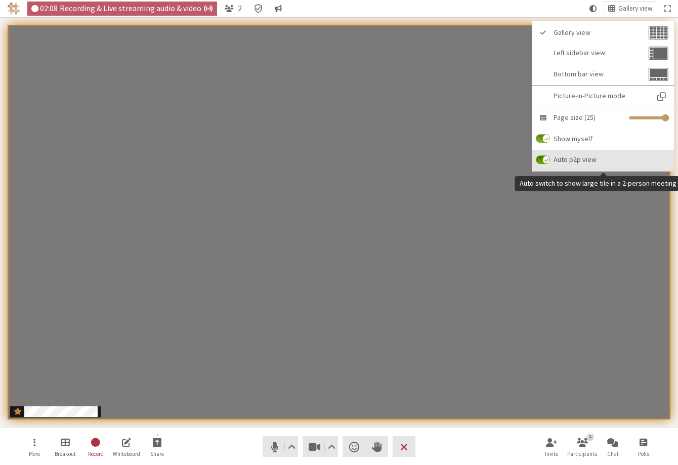
click at [547, 159] on input "Auto p2p view" at bounding box center [542, 159] width 14 height 9
checkbox input "false"
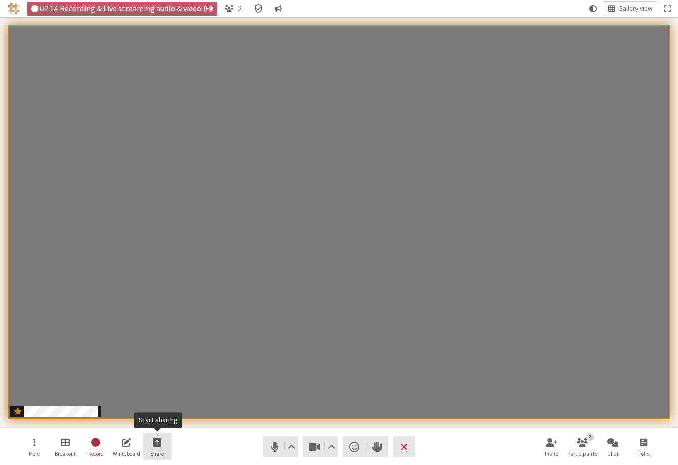
click at [164, 444] on button "Share" at bounding box center [157, 446] width 28 height 27
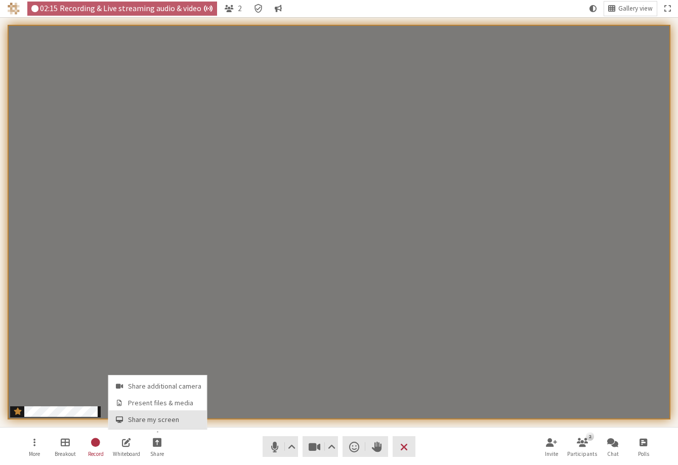
click at [166, 421] on span "Share my screen" at bounding box center [164, 420] width 73 height 8
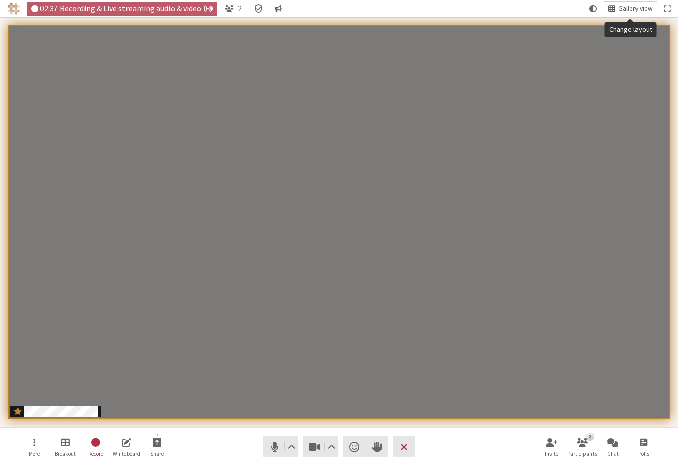
click at [614, 11] on span "Change layout" at bounding box center [611, 8] width 7 height 9
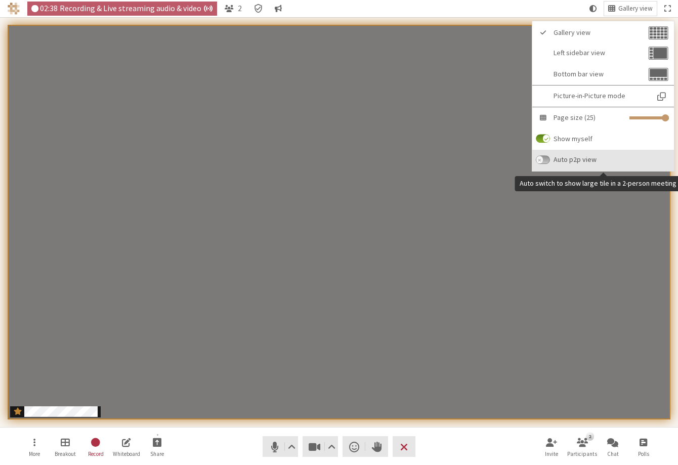
click at [547, 158] on input "Auto p2p view" at bounding box center [542, 159] width 14 height 9
checkbox input "true"
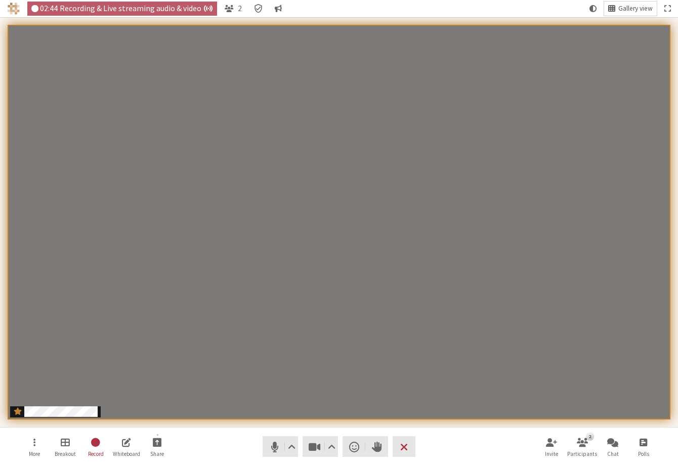
click at [628, 8] on span "Gallery view" at bounding box center [635, 9] width 34 height 8
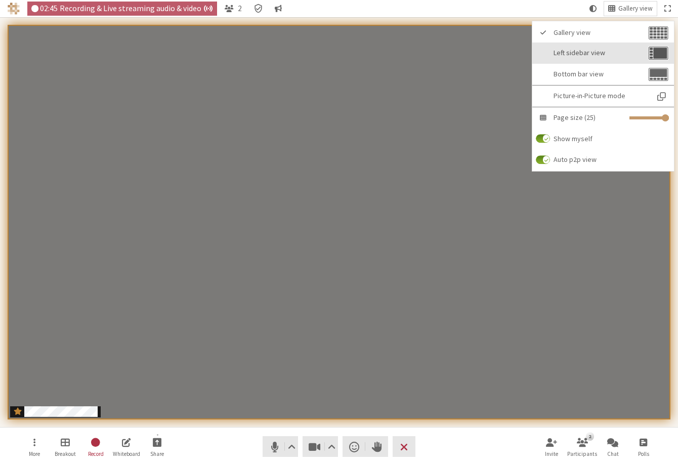
click at [598, 51] on span "Left sidebar view" at bounding box center [599, 53] width 93 height 8
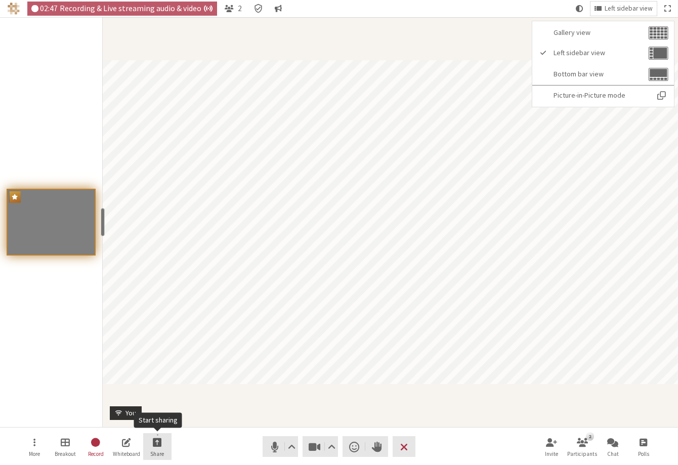
click at [156, 445] on span "Start sharing" at bounding box center [157, 442] width 9 height 12
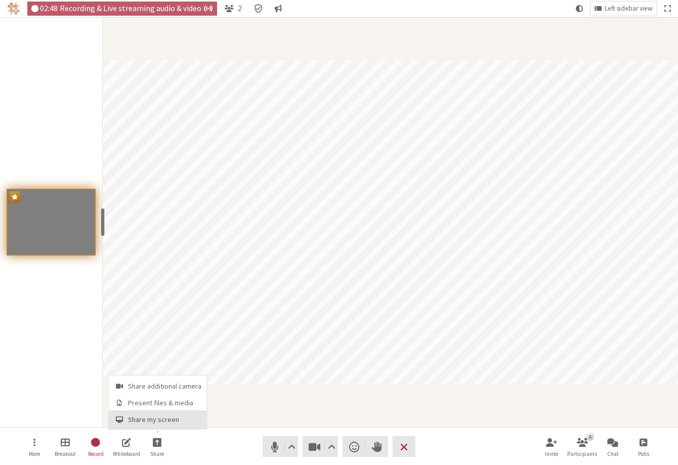
click at [167, 413] on button "Share my screen" at bounding box center [158, 419] width 98 height 18
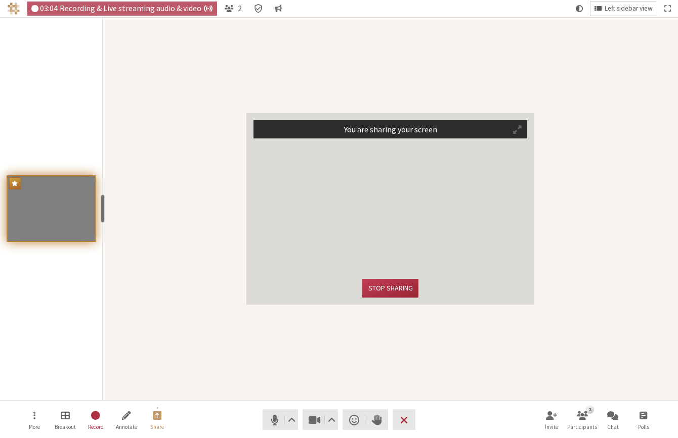
click at [630, 6] on span "Left sidebar view" at bounding box center [628, 9] width 48 height 8
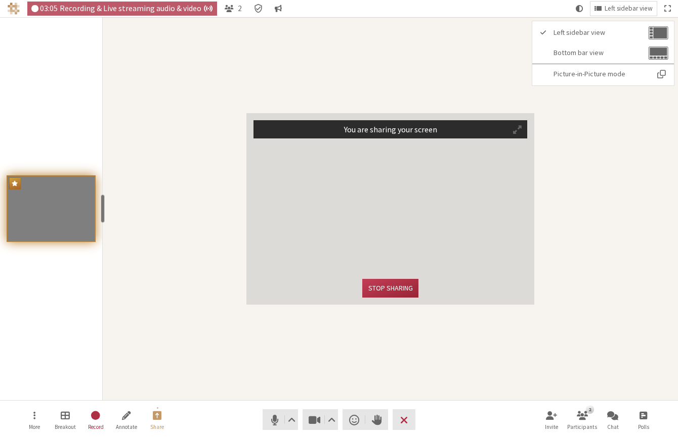
click at [470, 49] on div "You are sharing your screen Stop sharing" at bounding box center [390, 208] width 575 height 383
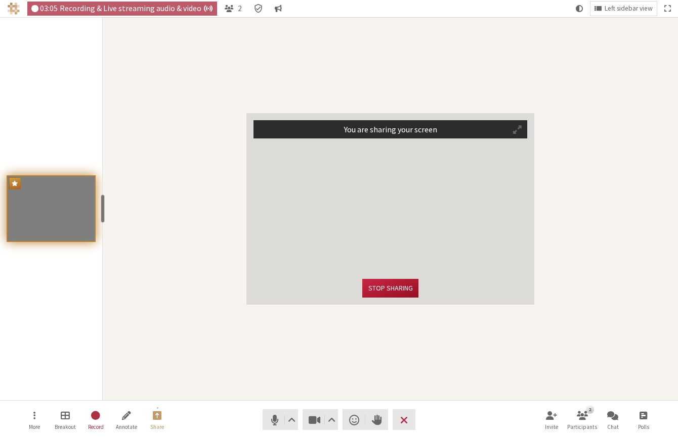
click at [392, 288] on button "Stop sharing" at bounding box center [390, 288] width 56 height 19
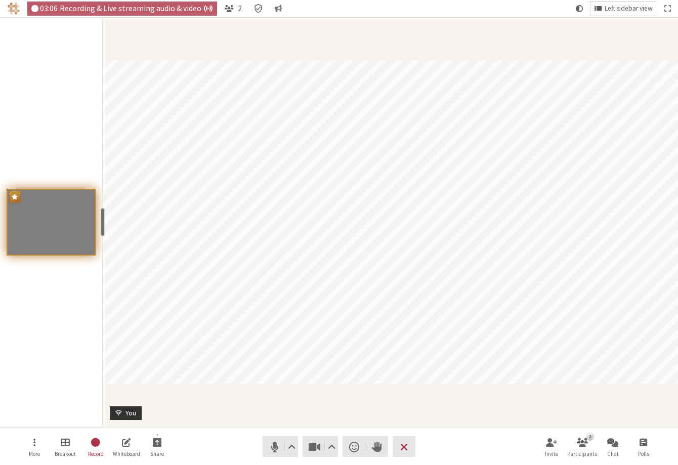
click at [609, 9] on span "Left sidebar view" at bounding box center [628, 9] width 48 height 8
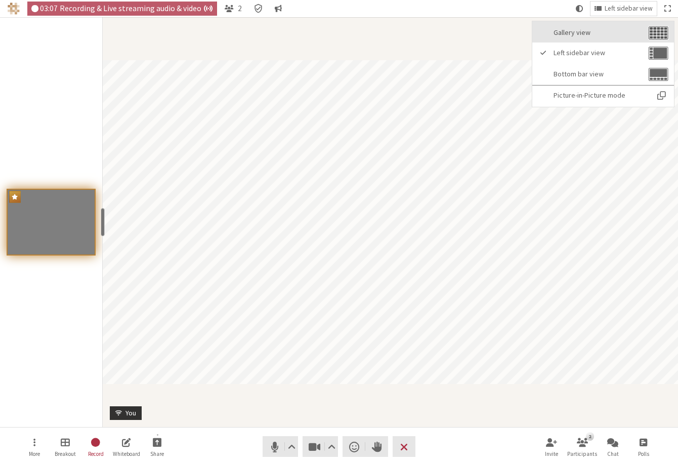
click at [598, 36] on span "Gallery view" at bounding box center [599, 33] width 93 height 8
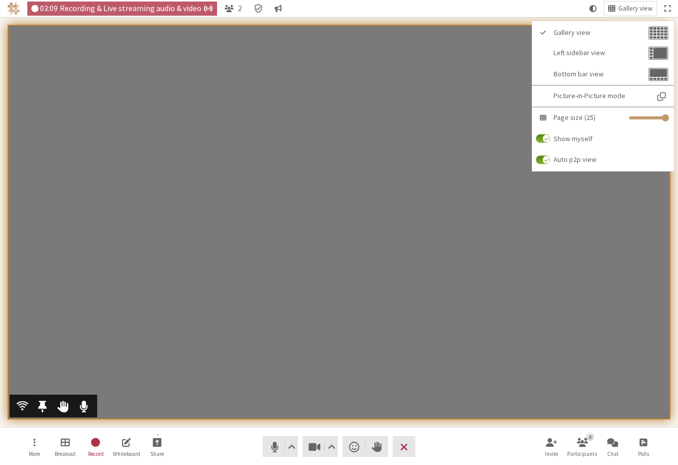
click at [443, 137] on video "Participants" at bounding box center [338, 221] width 661 height 393
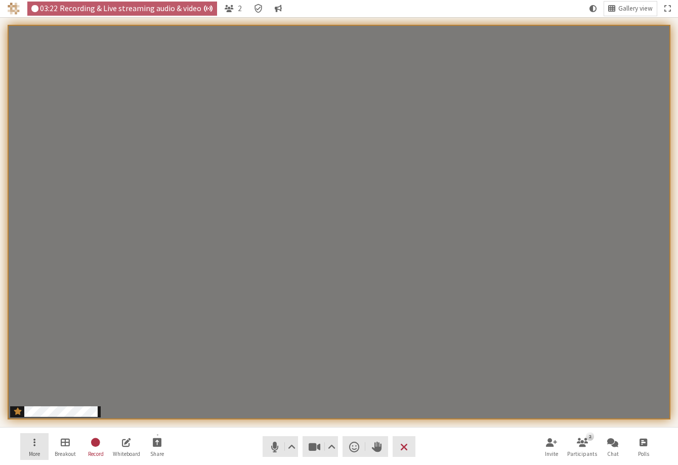
click at [39, 445] on button "More" at bounding box center [34, 446] width 28 height 27
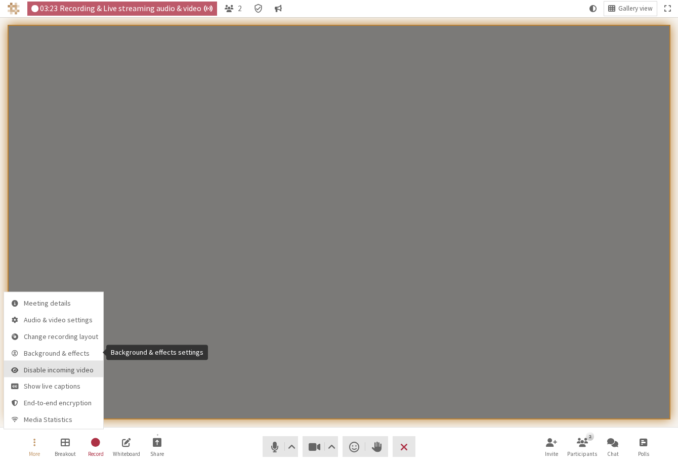
click at [63, 362] on button "Disable incoming video" at bounding box center [53, 368] width 99 height 17
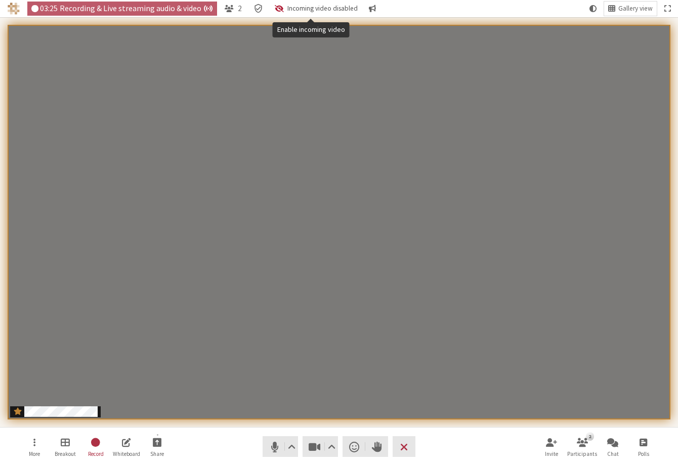
click at [272, 14] on button "Incoming video disabled" at bounding box center [315, 9] width 91 height 14
click at [38, 436] on button "More" at bounding box center [34, 446] width 28 height 27
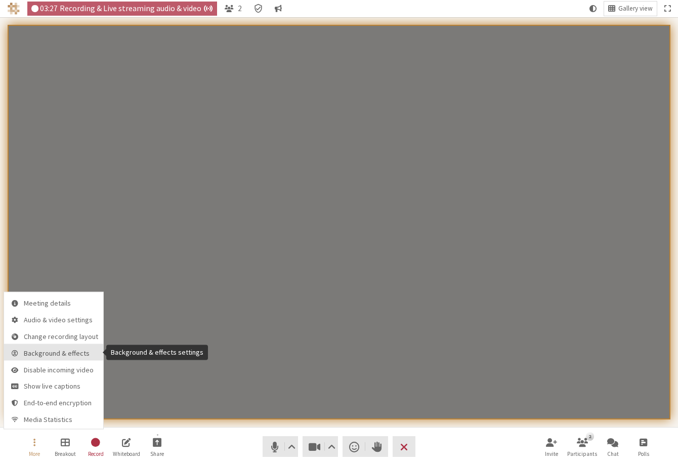
click at [53, 347] on button "Background & effects" at bounding box center [53, 352] width 99 height 17
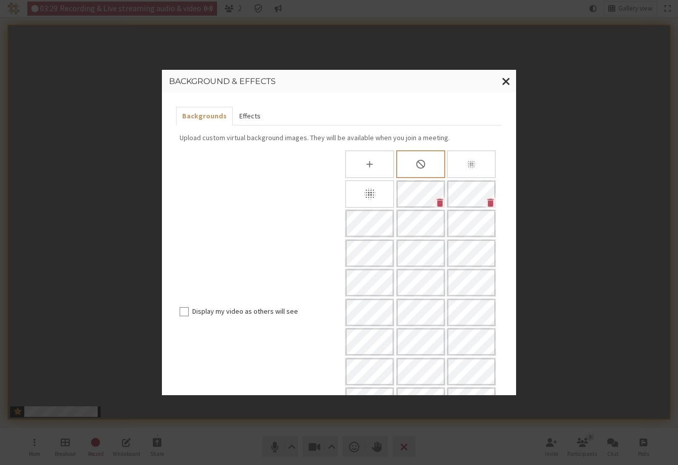
click at [248, 120] on button "Effects" at bounding box center [249, 116] width 33 height 19
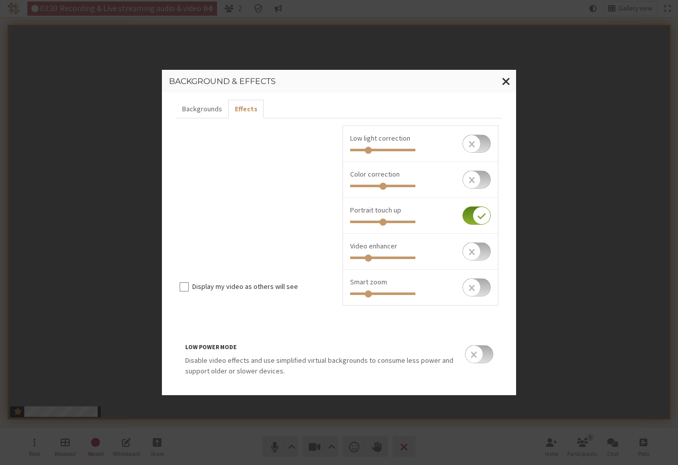
scroll to position [18, 0]
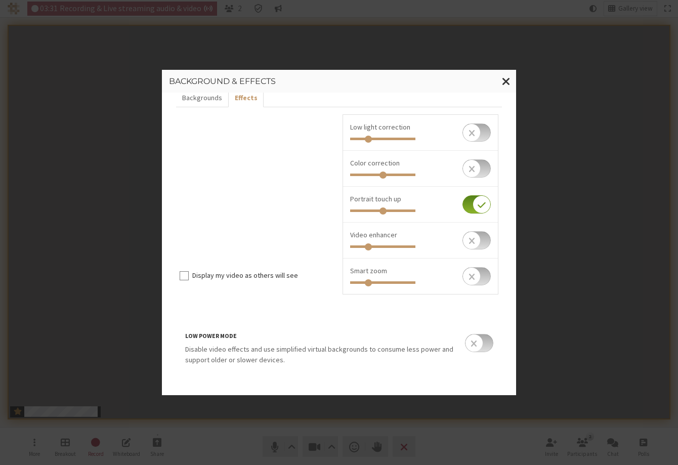
click at [473, 343] on input "checkbox" at bounding box center [479, 343] width 28 height 18
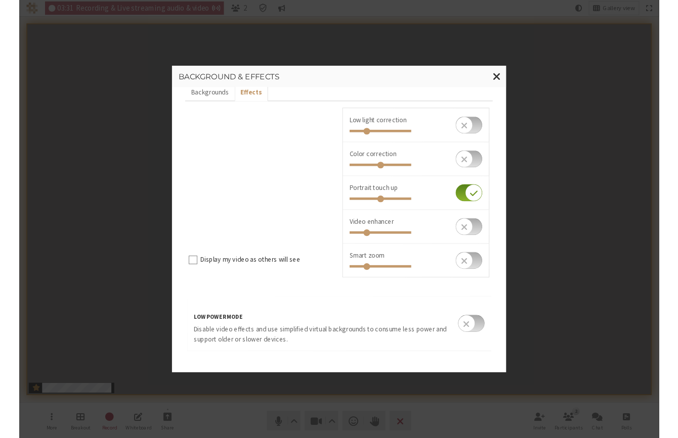
scroll to position [0, 0]
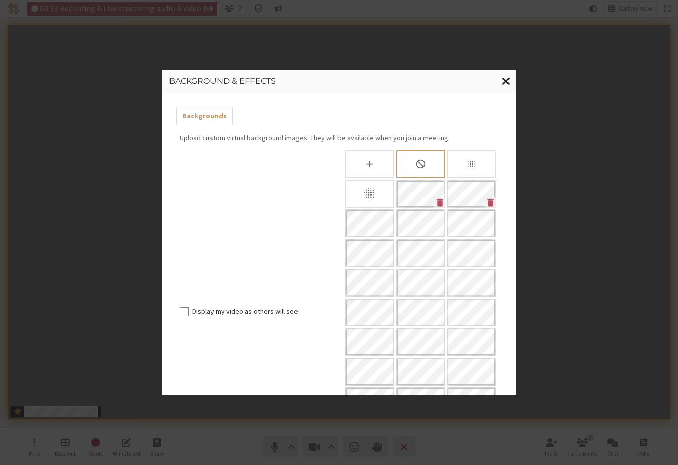
click at [506, 78] on span "Close modal" at bounding box center [506, 81] width 9 height 13
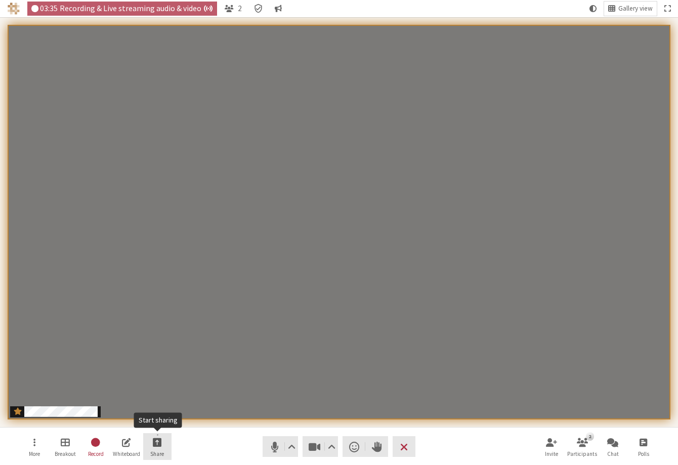
click at [161, 446] on span "Start sharing" at bounding box center [157, 442] width 9 height 12
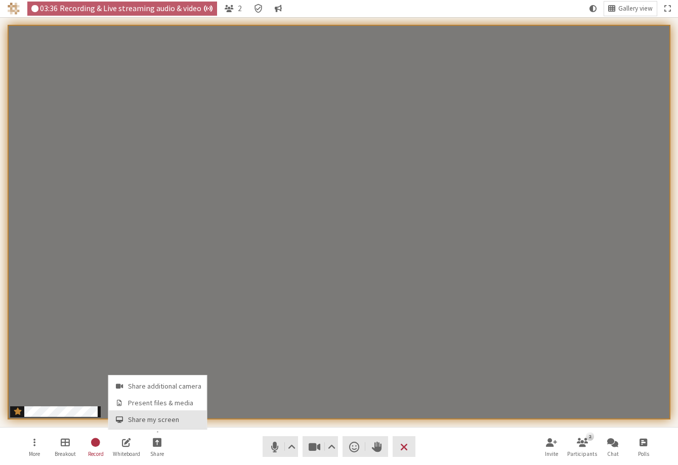
click at [164, 422] on span "Share my screen" at bounding box center [164, 420] width 73 height 8
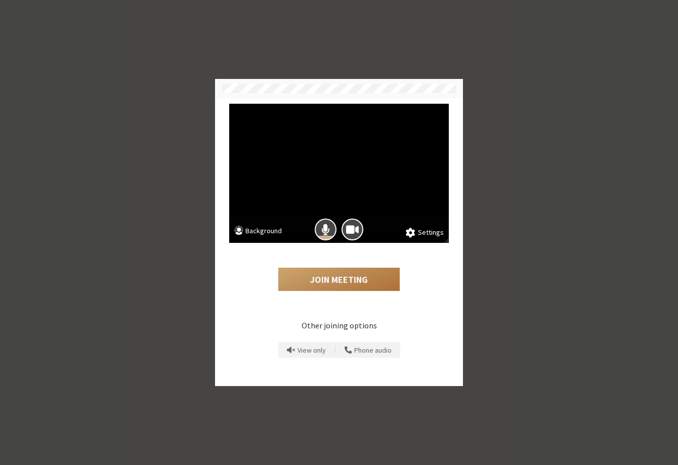
click at [364, 275] on button "Join Meeting" at bounding box center [338, 278] width 121 height 23
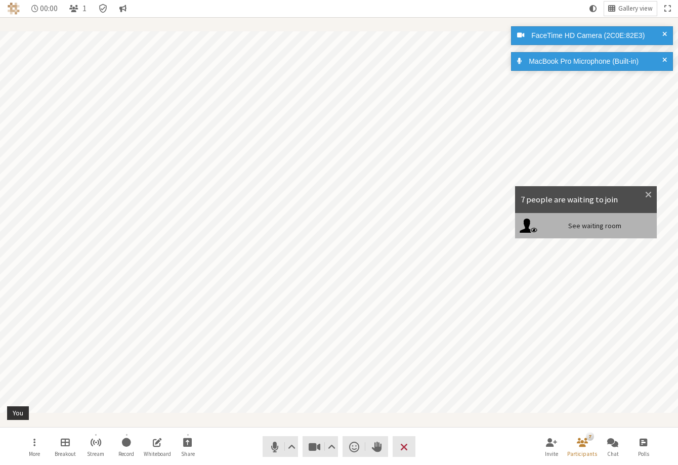
click at [609, 226] on div "See waiting room" at bounding box center [594, 225] width 115 height 9
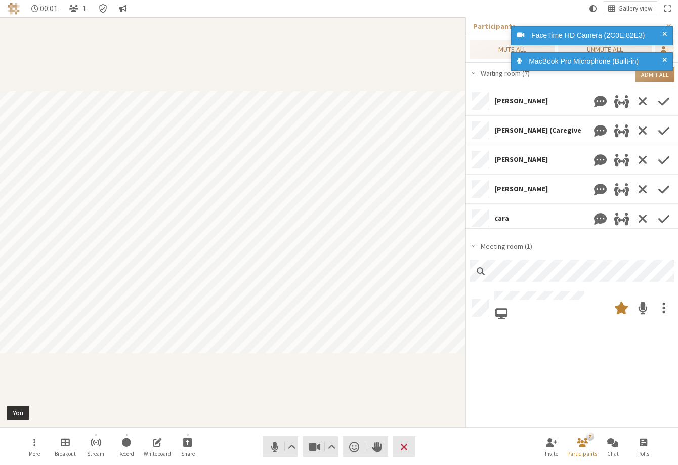
click at [656, 75] on div "FaceTime HD Camera (2C0E:82E3) MacBook Pro Microphone (Built-in)" at bounding box center [590, 52] width 162 height 56
click at [649, 78] on div "FaceTime HD Camera (2C0E:82E3) MacBook Pro Microphone (Built-in)" at bounding box center [590, 52] width 162 height 56
click at [666, 59] on span at bounding box center [664, 61] width 5 height 11
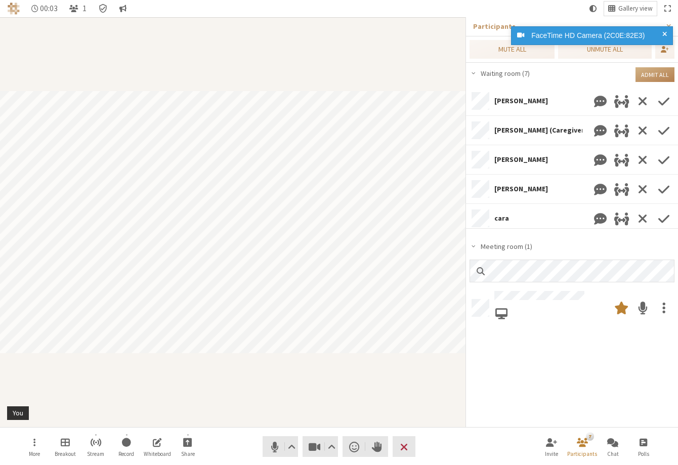
click at [656, 78] on div "FaceTime HD Camera (2C0E:82E3) MacBook Pro Microphone (Built-in)" at bounding box center [590, 52] width 162 height 56
click at [653, 74] on button "Admit all" at bounding box center [654, 74] width 39 height 15
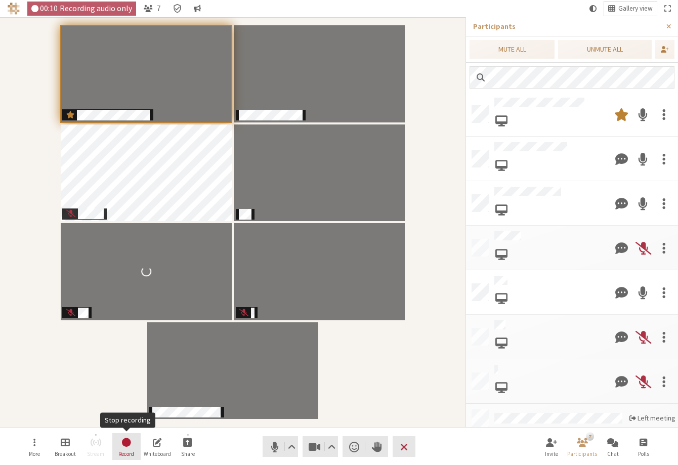
click at [128, 443] on span "Stop recording" at bounding box center [126, 442] width 11 height 12
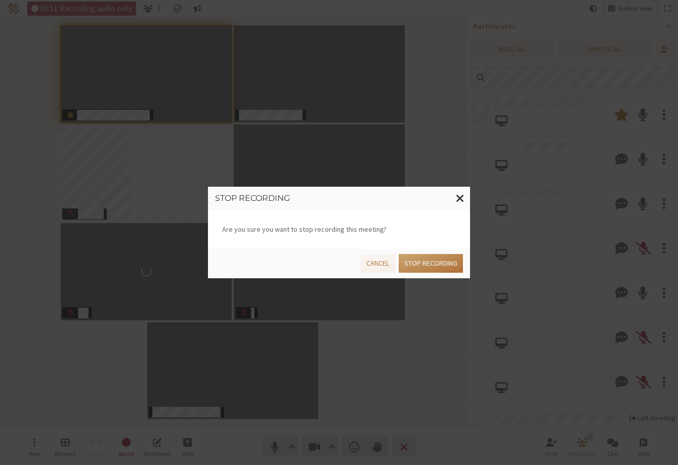
click at [424, 262] on button "Stop recording" at bounding box center [430, 263] width 64 height 19
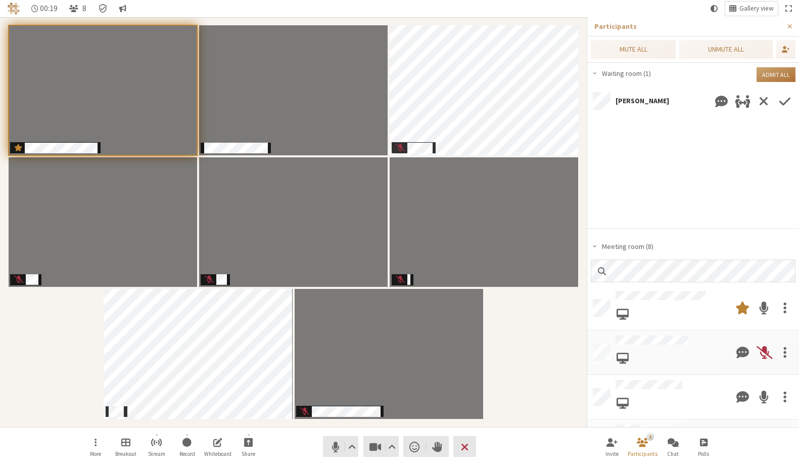
click at [677, 75] on button "Admit all" at bounding box center [776, 74] width 39 height 15
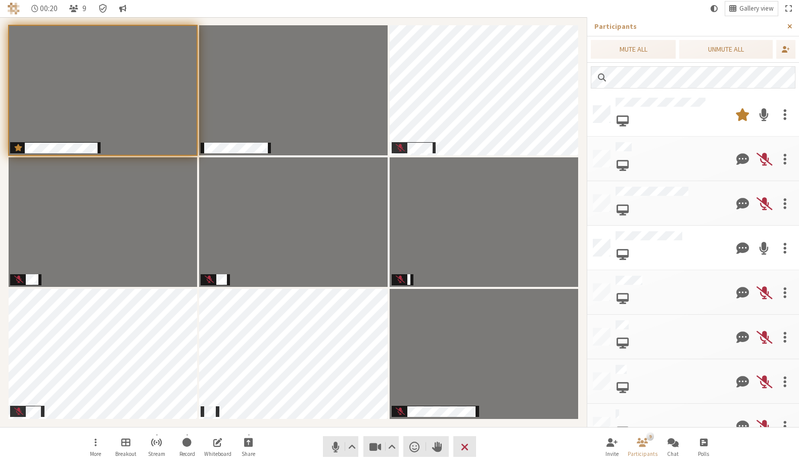
click at [677, 31] on button "Close sidebar" at bounding box center [790, 26] width 19 height 19
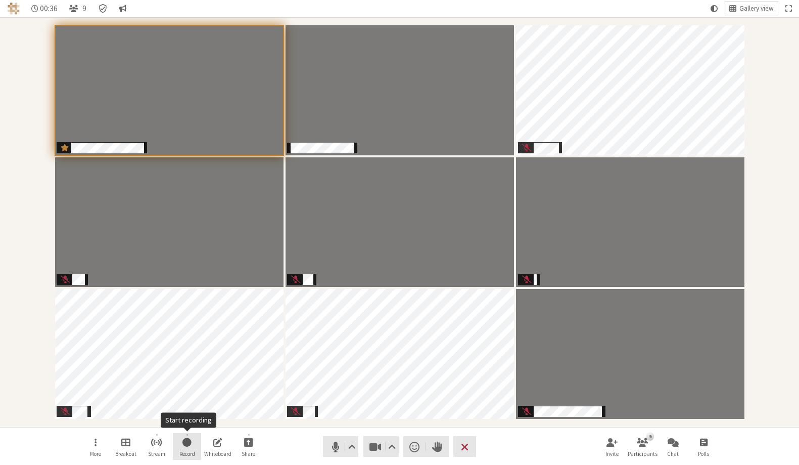
click at [189, 441] on span "Start recording" at bounding box center [187, 442] width 9 height 12
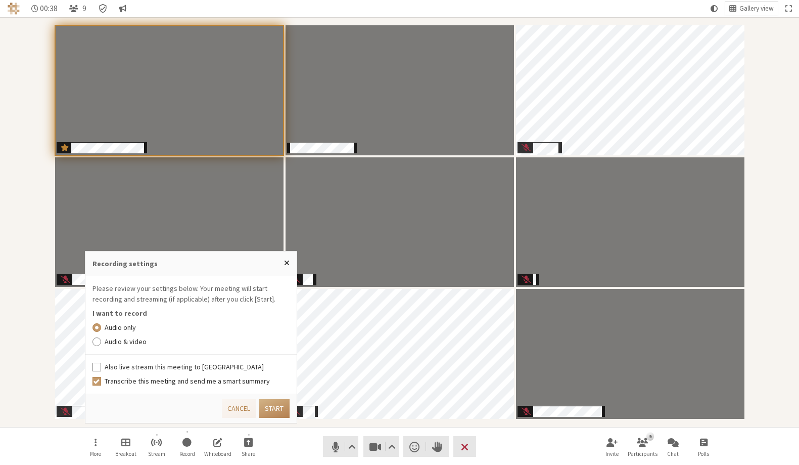
click at [118, 343] on label "Audio & video" at bounding box center [197, 341] width 185 height 11
click at [102, 343] on input "Audio & video" at bounding box center [97, 341] width 9 height 10
click at [151, 366] on label "Also live stream this meeting to [GEOGRAPHIC_DATA]" at bounding box center [197, 367] width 185 height 11
click at [102, 366] on input "Also live stream this meeting to [GEOGRAPHIC_DATA]" at bounding box center [97, 367] width 9 height 10
click at [274, 405] on button "Start" at bounding box center [274, 408] width 30 height 19
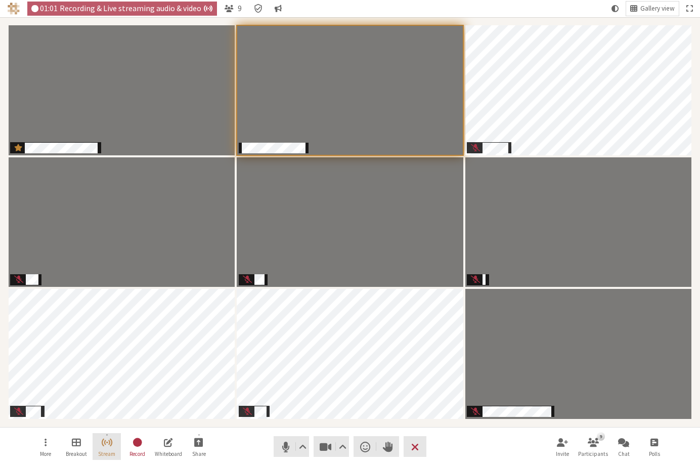
click at [110, 436] on span "Stop streaming" at bounding box center [107, 442] width 12 height 12
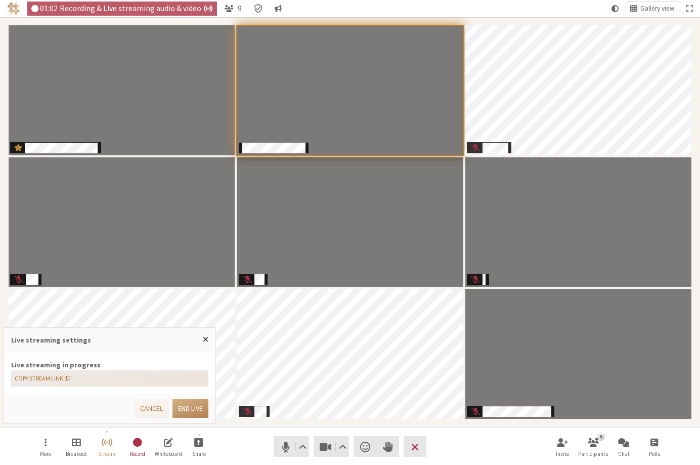
click at [117, 378] on button "Copy stream link" at bounding box center [109, 378] width 197 height 16
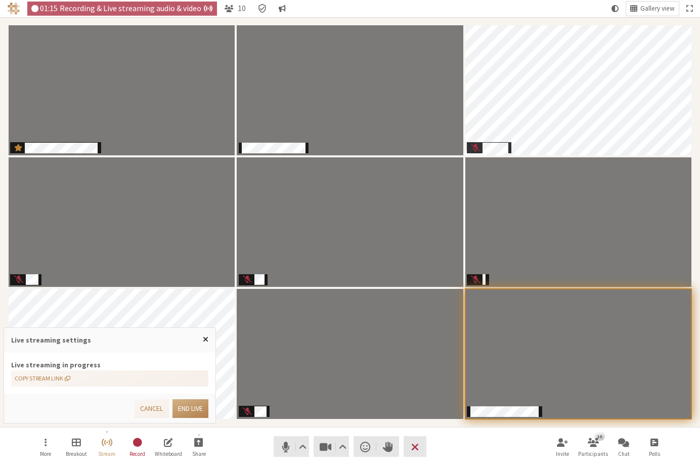
click at [206, 339] on span "Close popover" at bounding box center [206, 339] width 6 height 8
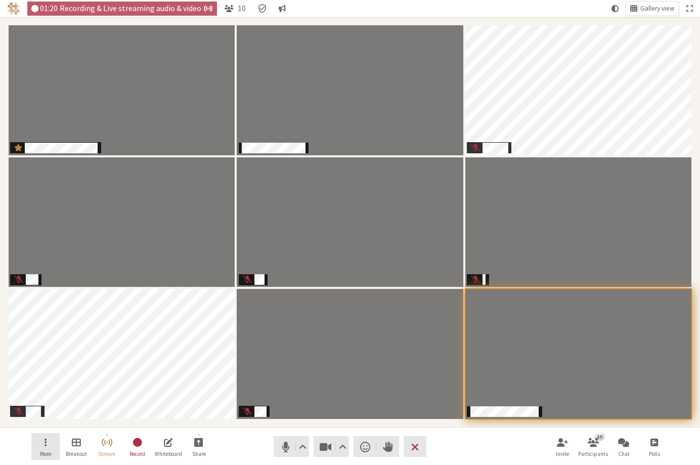
click at [46, 440] on span "Open menu" at bounding box center [45, 442] width 2 height 12
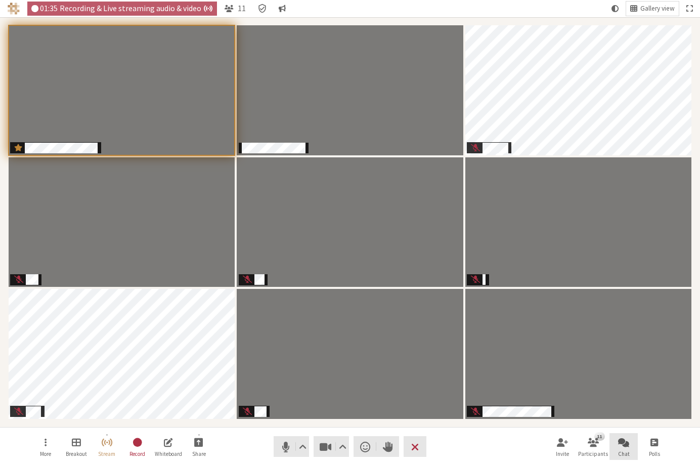
click at [633, 445] on button "Chat" at bounding box center [623, 446] width 28 height 27
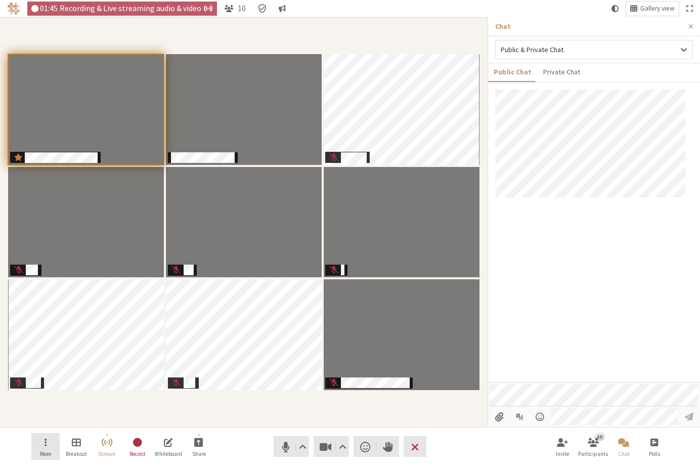
click at [43, 443] on button "More" at bounding box center [45, 446] width 28 height 27
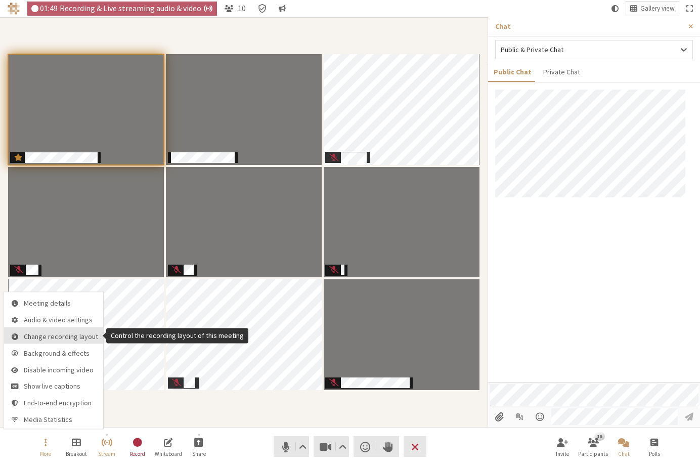
click at [52, 336] on span "Change recording layout" at bounding box center [61, 336] width 74 height 8
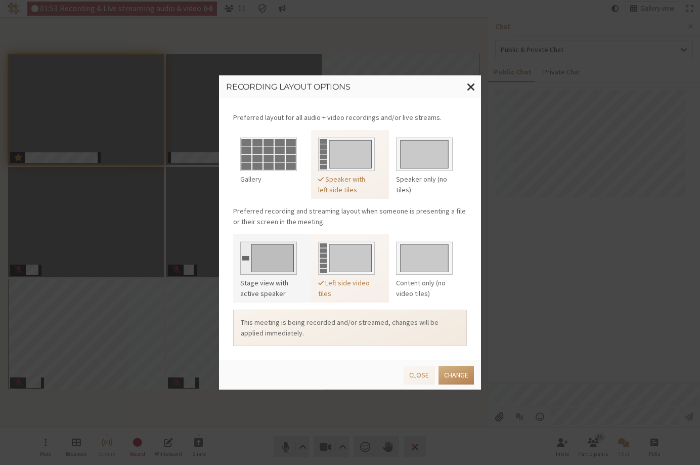
click at [274, 259] on img at bounding box center [268, 256] width 57 height 37
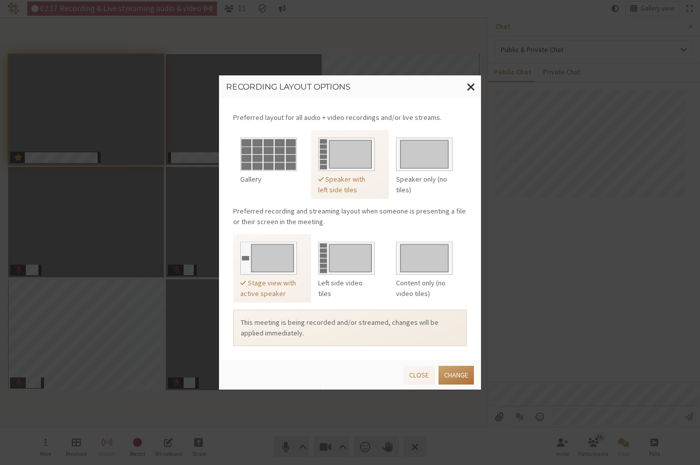
click at [462, 371] on button "Change" at bounding box center [455, 375] width 35 height 19
drag, startPoint x: 425, startPoint y: 374, endPoint x: 435, endPoint y: 367, distance: 12.3
click at [425, 373] on button "Close" at bounding box center [418, 375] width 31 height 19
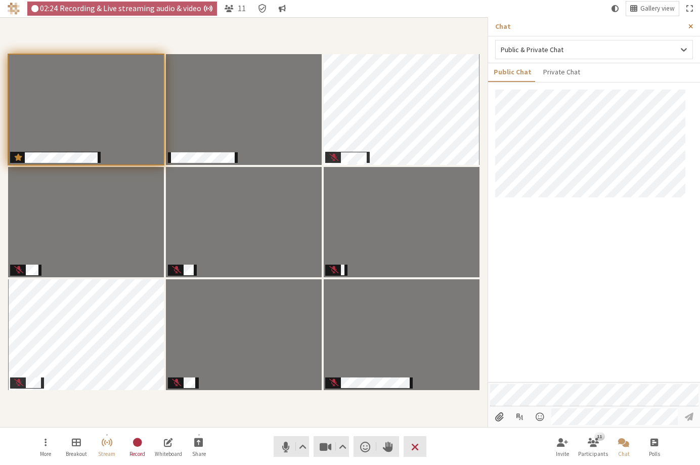
click at [677, 24] on span "Close sidebar" at bounding box center [690, 27] width 5 height 8
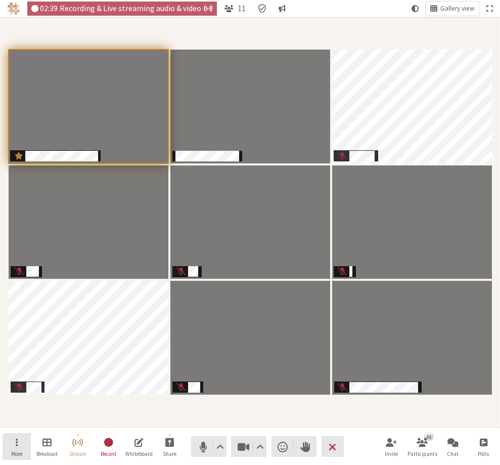
click at [14, 447] on button "More" at bounding box center [17, 446] width 28 height 27
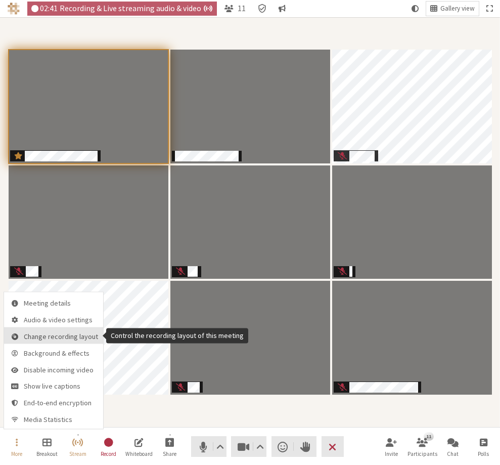
click at [75, 337] on span "Change recording layout" at bounding box center [61, 336] width 74 height 8
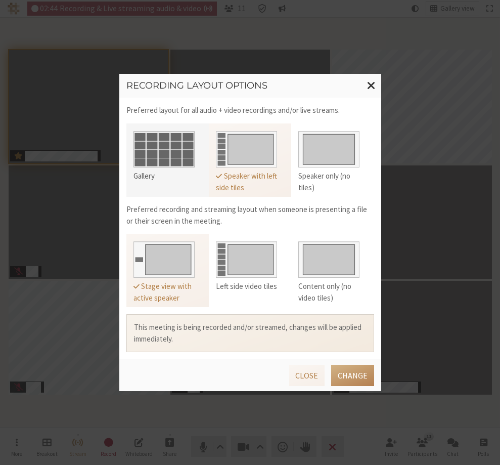
click at [165, 150] on img at bounding box center [163, 147] width 61 height 40
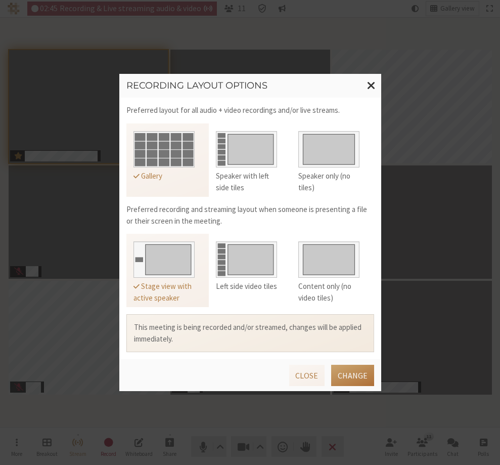
click at [353, 372] on button "Change" at bounding box center [352, 375] width 43 height 21
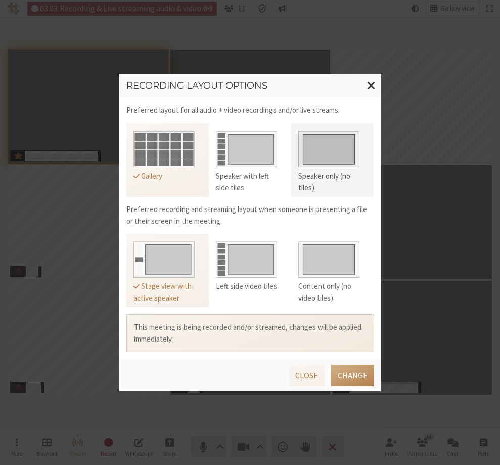
click at [341, 150] on img at bounding box center [328, 147] width 61 height 40
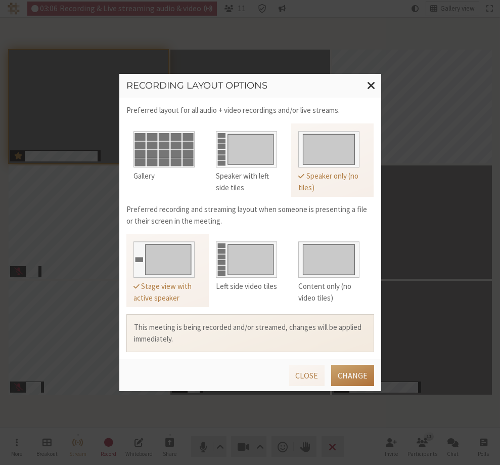
click at [356, 373] on button "Change" at bounding box center [352, 375] width 43 height 21
click at [439, 292] on div "Recording layout options Preferred layout for all audio + video recordings and/…" at bounding box center [250, 232] width 500 height 465
click at [309, 374] on button "Close" at bounding box center [307, 375] width 36 height 21
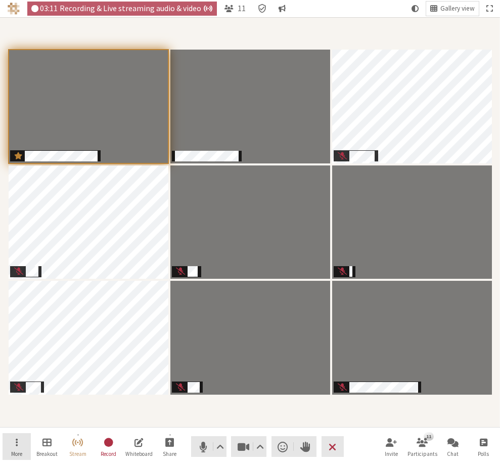
click at [11, 441] on button "More" at bounding box center [17, 446] width 28 height 27
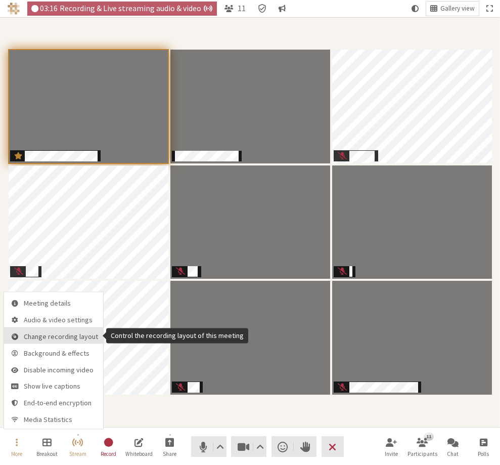
click at [59, 335] on span "Change recording layout" at bounding box center [61, 336] width 74 height 8
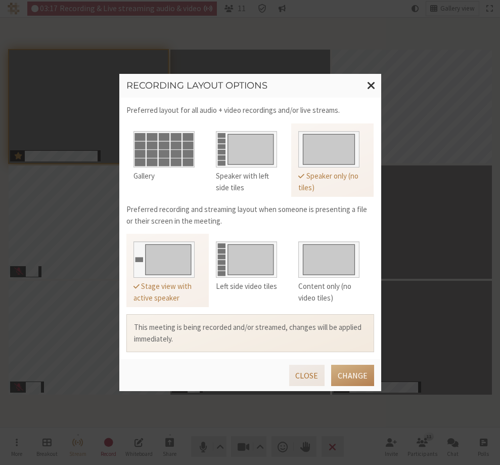
click at [315, 374] on button "Close" at bounding box center [307, 375] width 36 height 21
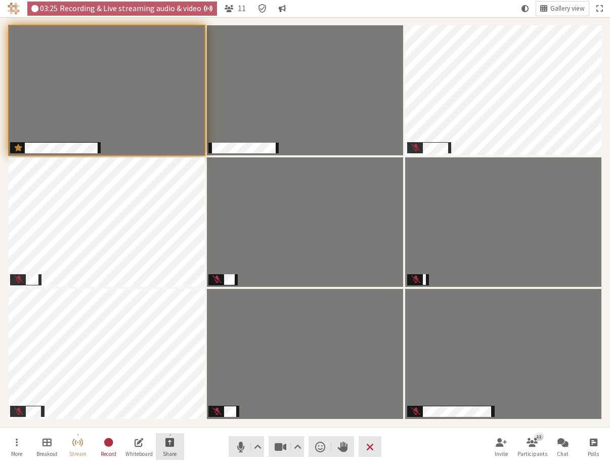
click at [176, 443] on button "Share" at bounding box center [170, 446] width 28 height 27
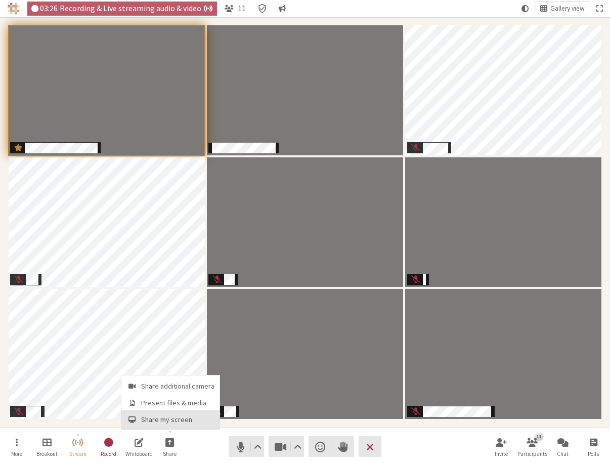
click at [165, 420] on span "Share my screen" at bounding box center [177, 420] width 73 height 8
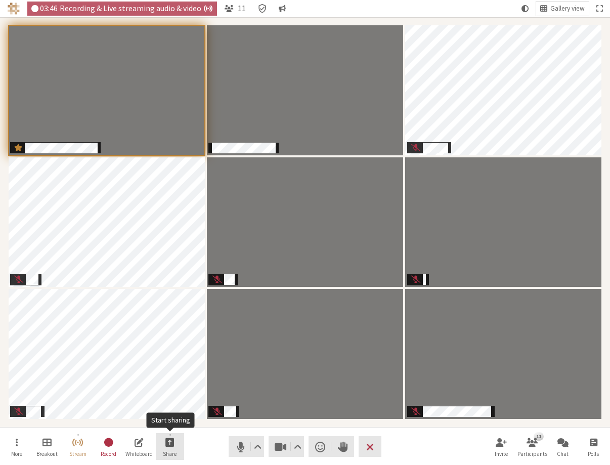
click at [174, 441] on button "Share" at bounding box center [170, 446] width 28 height 27
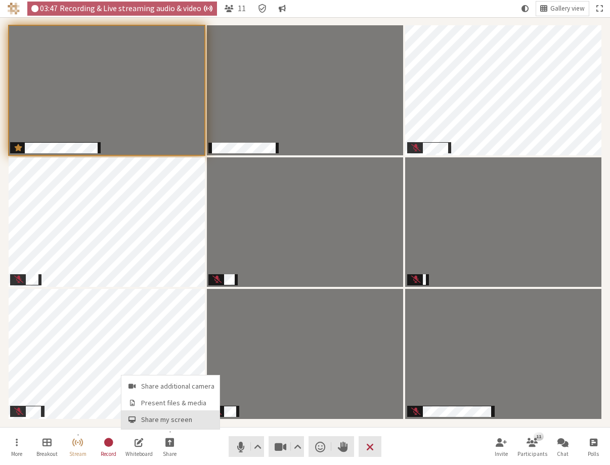
click at [174, 419] on span "Share my screen" at bounding box center [177, 420] width 73 height 8
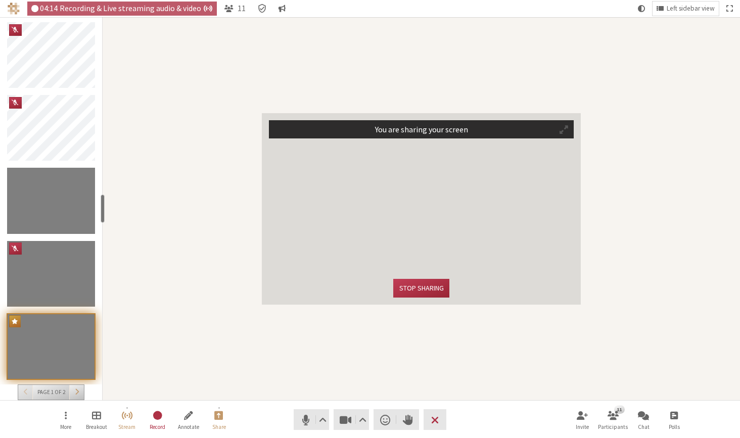
click at [566, 130] on span "Participant" at bounding box center [564, 130] width 9 height 10
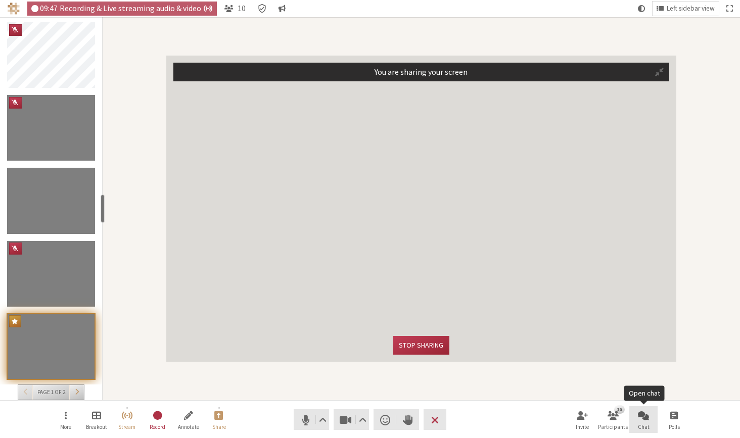
click at [646, 419] on span "Open chat" at bounding box center [643, 416] width 11 height 12
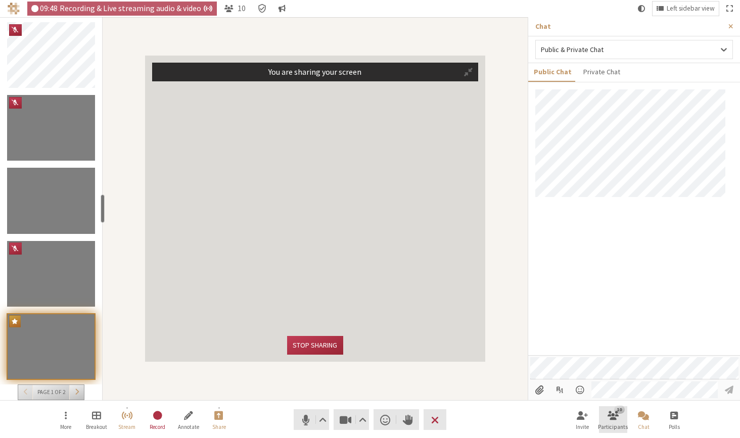
click at [620, 418] on button "10 Participants" at bounding box center [613, 420] width 28 height 27
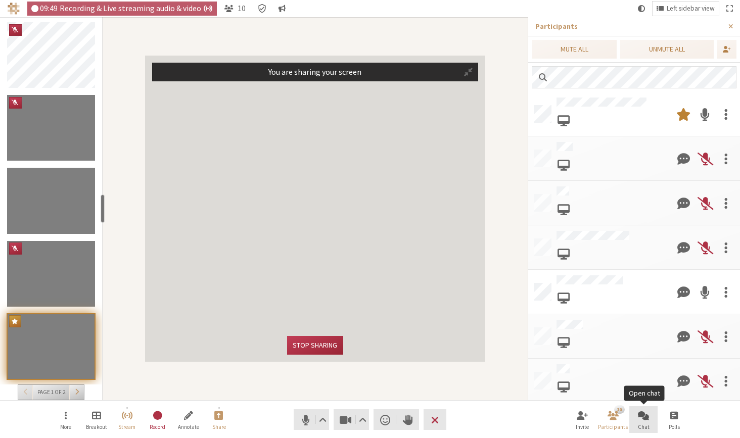
click at [643, 418] on span "Open chat" at bounding box center [643, 416] width 11 height 12
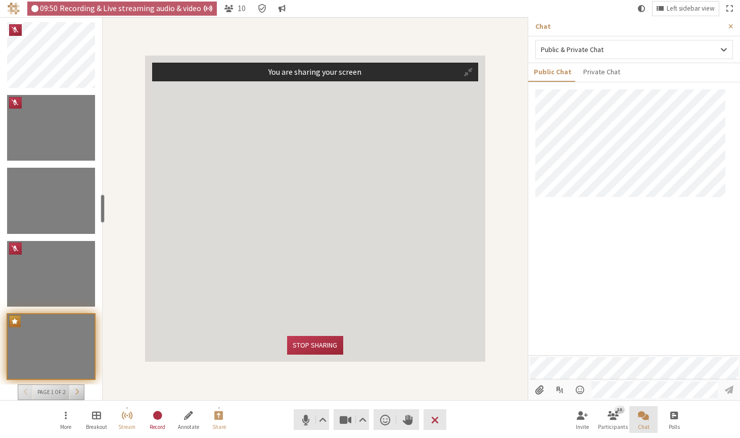
click at [643, 418] on span "Close chat" at bounding box center [643, 416] width 11 height 12
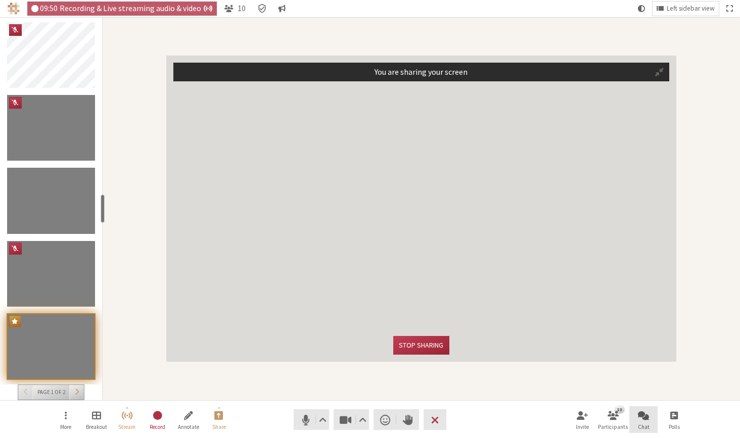
click at [640, 416] on span "Open chat" at bounding box center [643, 416] width 11 height 12
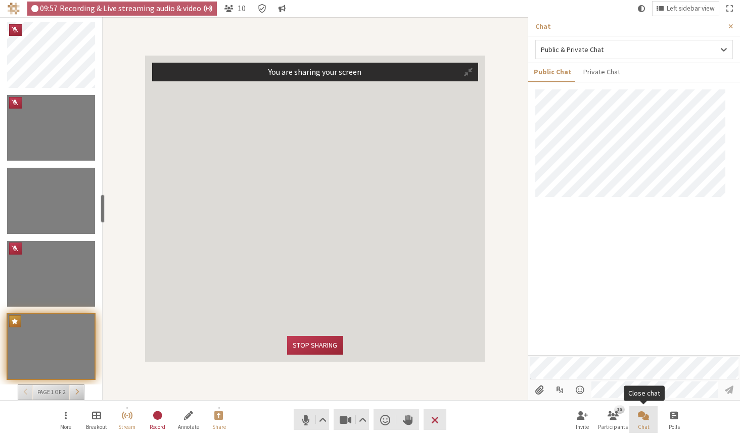
click at [648, 424] on span "Chat" at bounding box center [644, 427] width 12 height 6
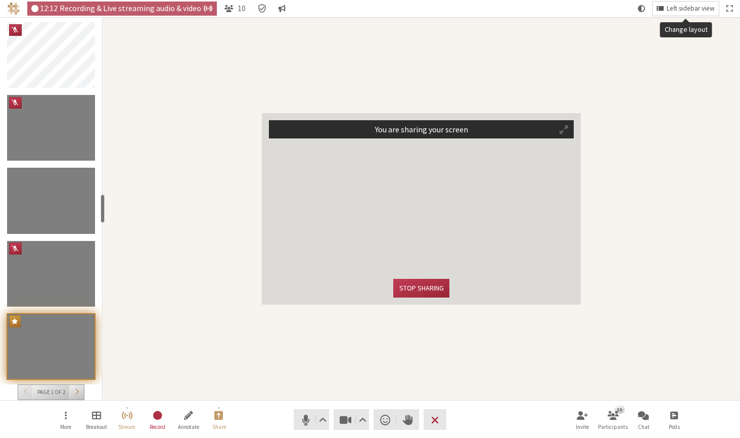
click at [677, 12] on span "Left sidebar view" at bounding box center [691, 9] width 48 height 8
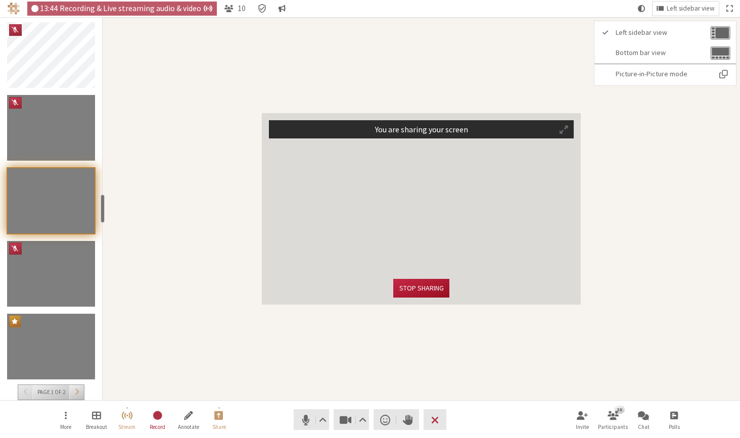
click at [423, 288] on button "Stop sharing" at bounding box center [421, 288] width 56 height 19
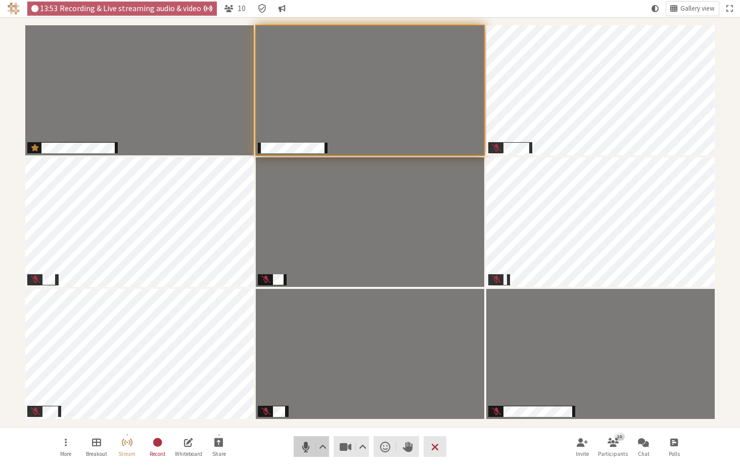
click at [305, 447] on span "Mute (⌘+Shift+A)" at bounding box center [306, 446] width 14 height 14
click at [77, 440] on button "More" at bounding box center [66, 446] width 28 height 27
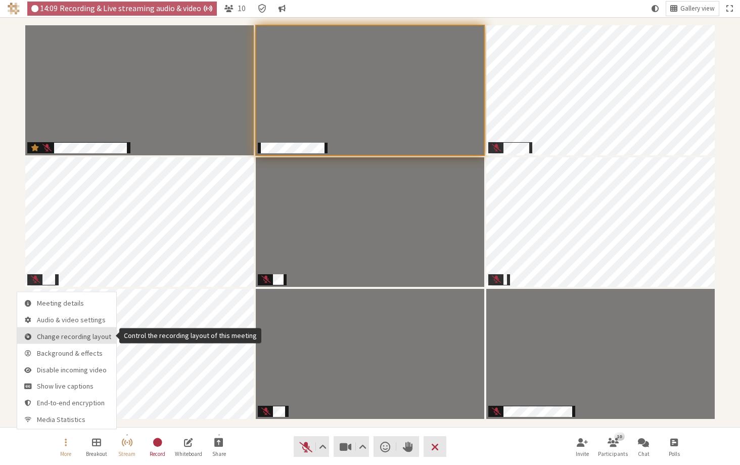
click at [76, 335] on span "Change recording layout" at bounding box center [74, 336] width 74 height 8
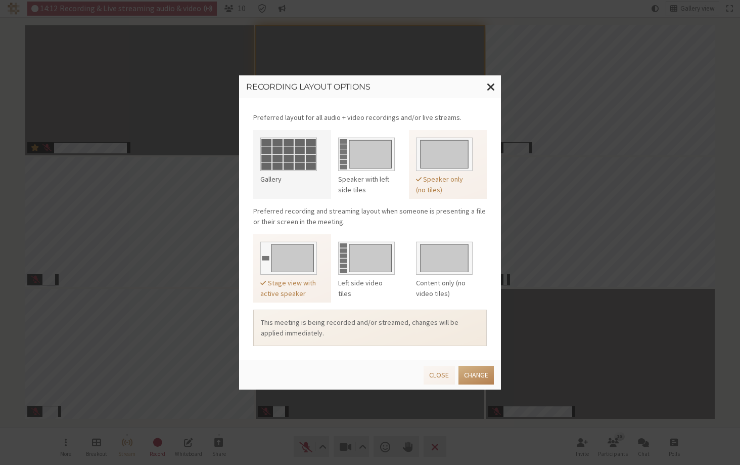
click at [294, 162] on img at bounding box center [288, 151] width 57 height 37
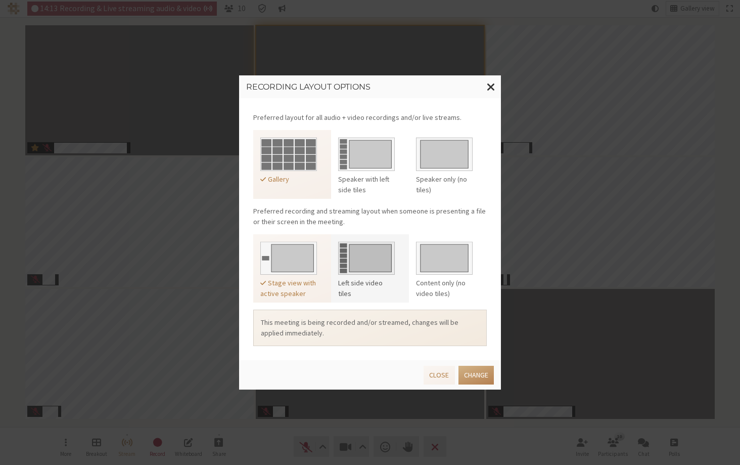
click at [369, 252] on img at bounding box center [366, 256] width 57 height 37
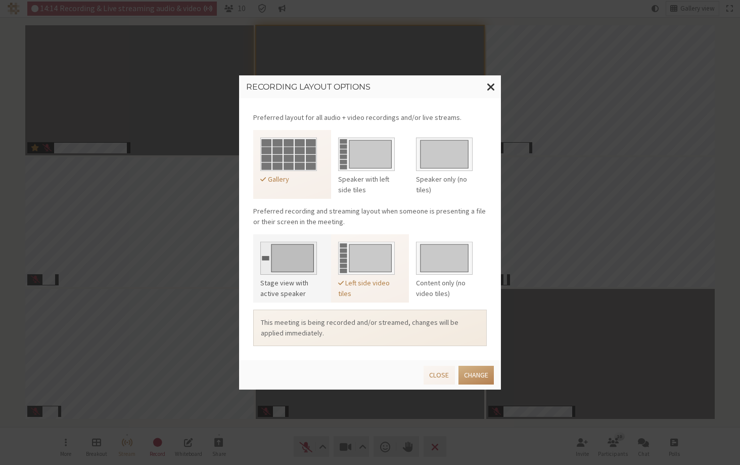
click at [295, 255] on img at bounding box center [288, 256] width 57 height 37
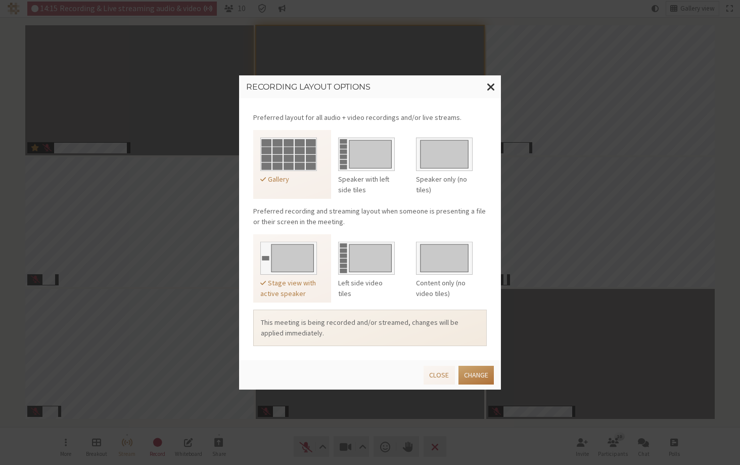
click at [472, 372] on button "Change" at bounding box center [476, 375] width 35 height 19
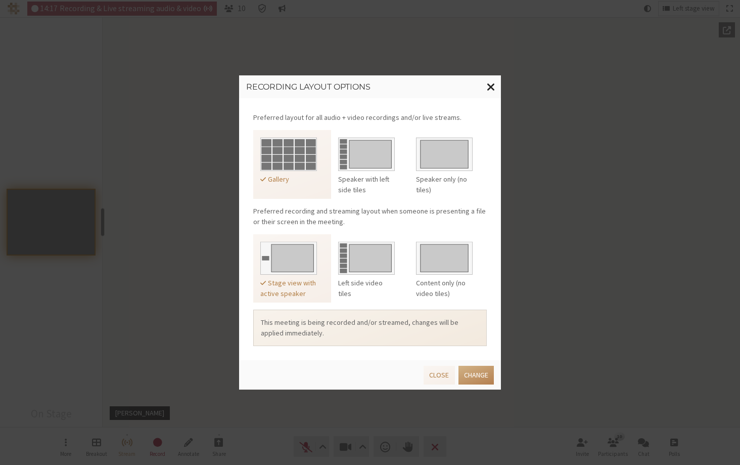
click at [491, 85] on span "Close modal" at bounding box center [491, 86] width 9 height 13
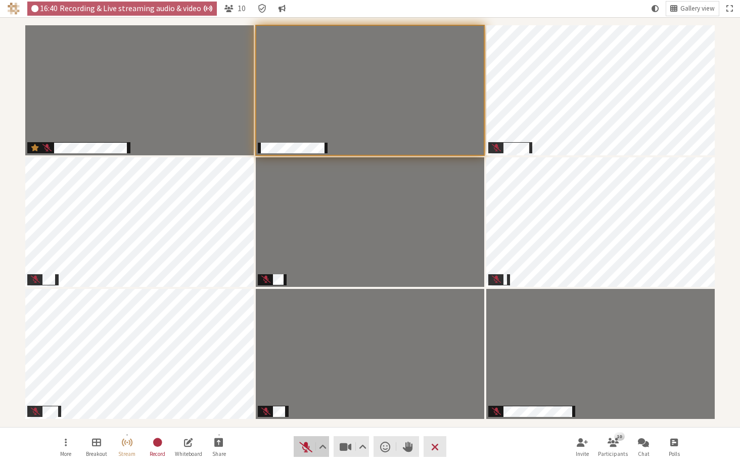
click at [301, 447] on span "Unmute (⌘+Shift+A)" at bounding box center [306, 446] width 14 height 14
click at [303, 446] on span "Mute (⌘+Shift+A)" at bounding box center [306, 446] width 14 height 14
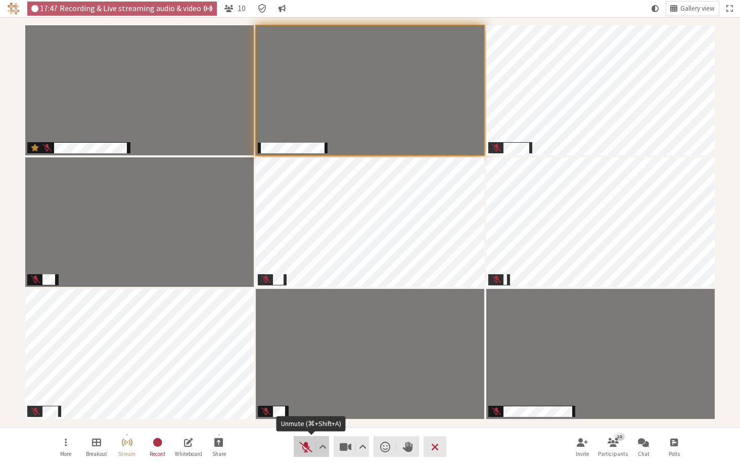
click at [304, 447] on span "Unmute (⌘+Shift+A)" at bounding box center [306, 446] width 14 height 14
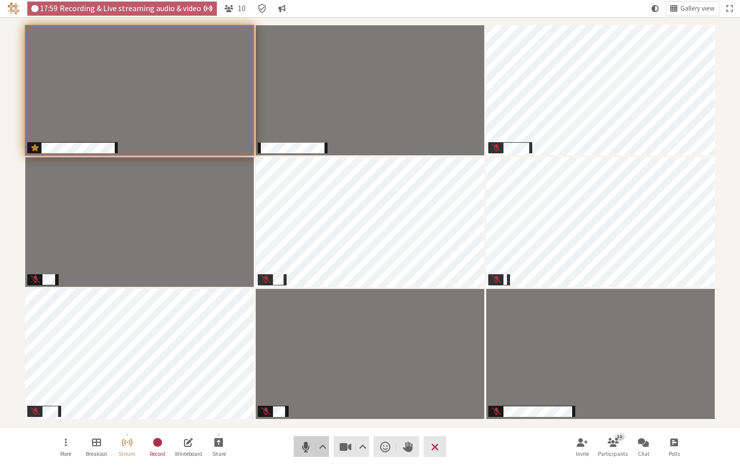
click at [306, 447] on span "Mute (⌘+Shift+A)" at bounding box center [306, 446] width 14 height 14
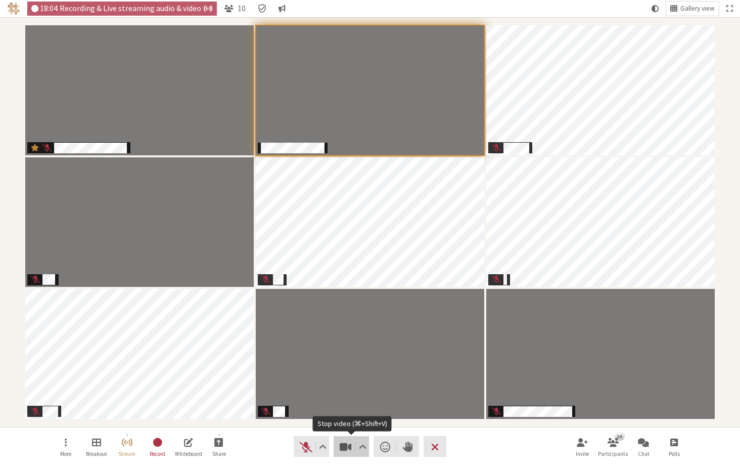
click at [348, 445] on span "Stop video (⌘+Shift+V)" at bounding box center [346, 446] width 14 height 14
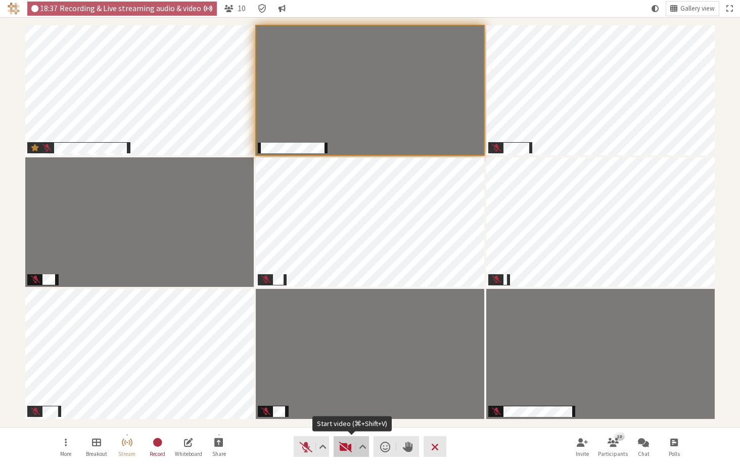
click at [338, 445] on button "Video" at bounding box center [351, 446] width 35 height 21
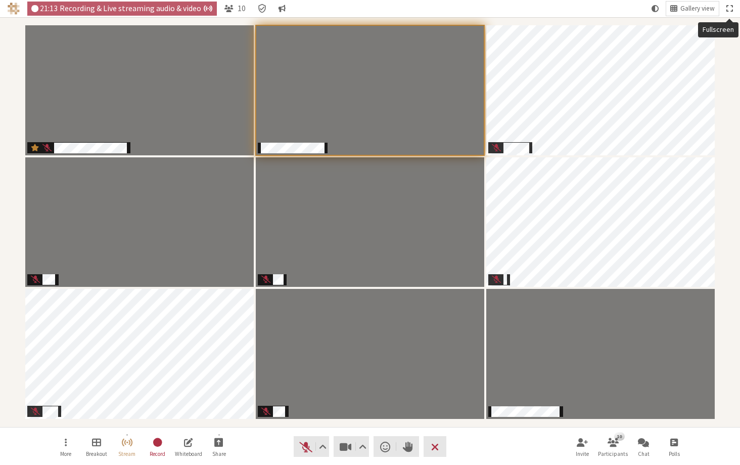
click at [677, 9] on span "Fullscreen" at bounding box center [730, 8] width 6 height 9
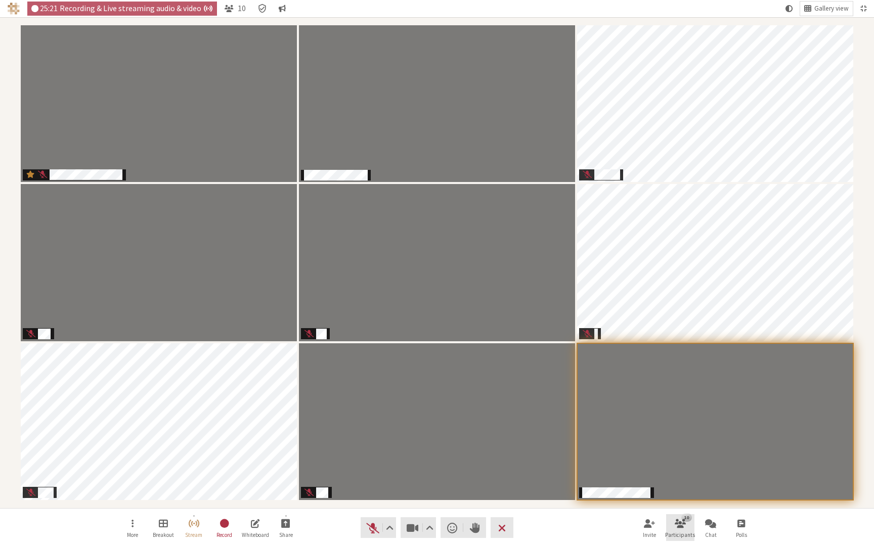
click at [677, 447] on span "Open participant list" at bounding box center [679, 523] width 11 height 12
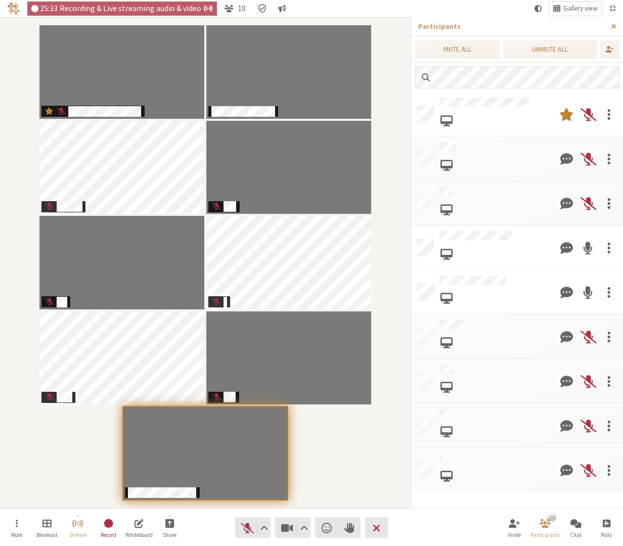
click at [613, 24] on span "Close sidebar" at bounding box center [613, 27] width 5 height 8
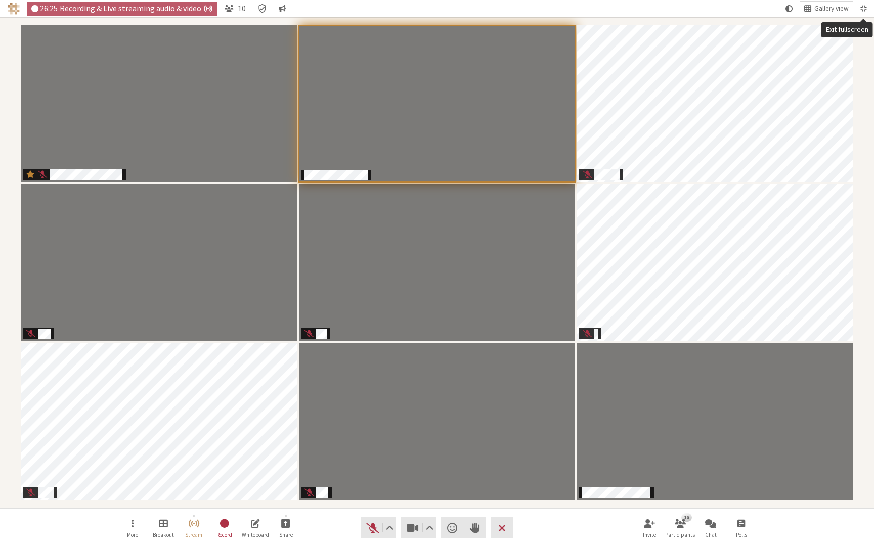
click at [677, 8] on span "Exit fullscreen" at bounding box center [863, 8] width 6 height 9
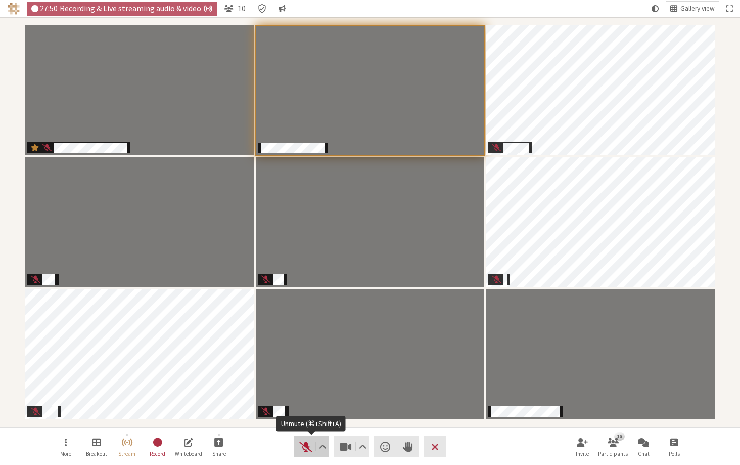
click at [304, 447] on span "Unmute (⌘+Shift+A)" at bounding box center [306, 446] width 14 height 14
click at [307, 446] on span "Mute (⌘+Shift+A)" at bounding box center [306, 446] width 14 height 14
click at [306, 447] on span "Unmute (⌘+Shift+A)" at bounding box center [306, 446] width 14 height 14
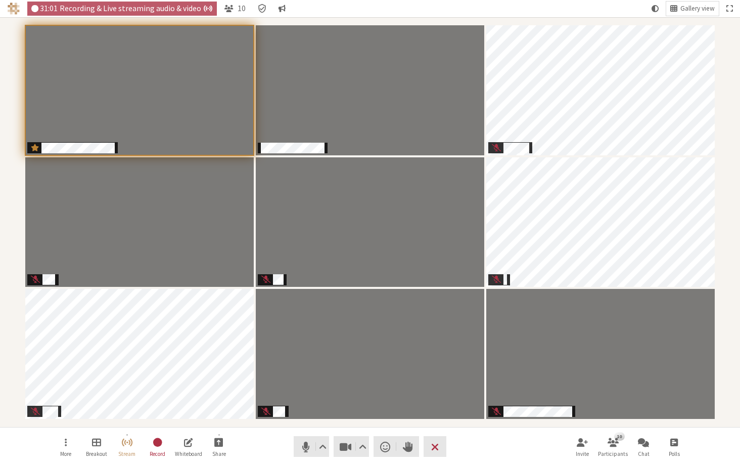
click at [509, 447] on nav "More Breakout Stream Record Whiteboard Share Audio Video Send a reaction Raise …" at bounding box center [370, 446] width 637 height 38
click at [616, 446] on span "Open participant list" at bounding box center [613, 442] width 11 height 12
